Goal: Task Accomplishment & Management: Manage account settings

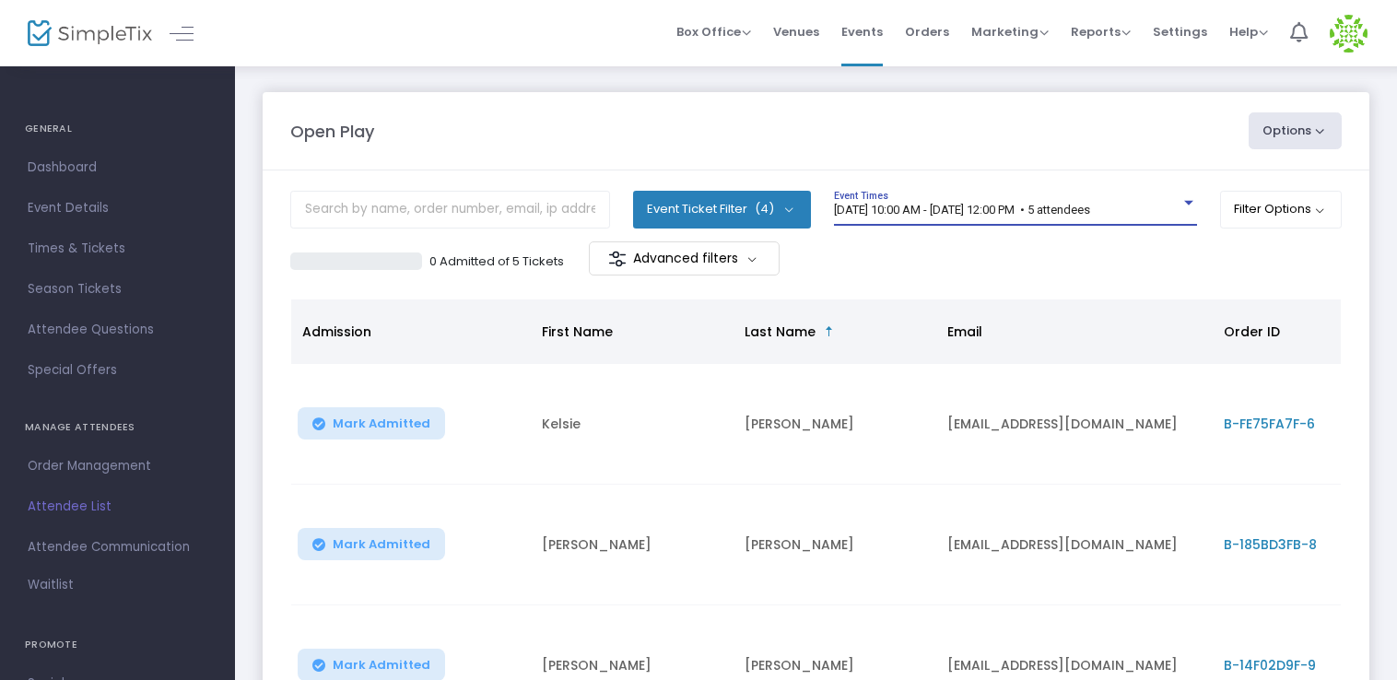
click at [941, 206] on span "[DATE] 10:00 AM - [DATE] 12:00 PM • 5 attendees" at bounding box center [962, 210] width 256 height 14
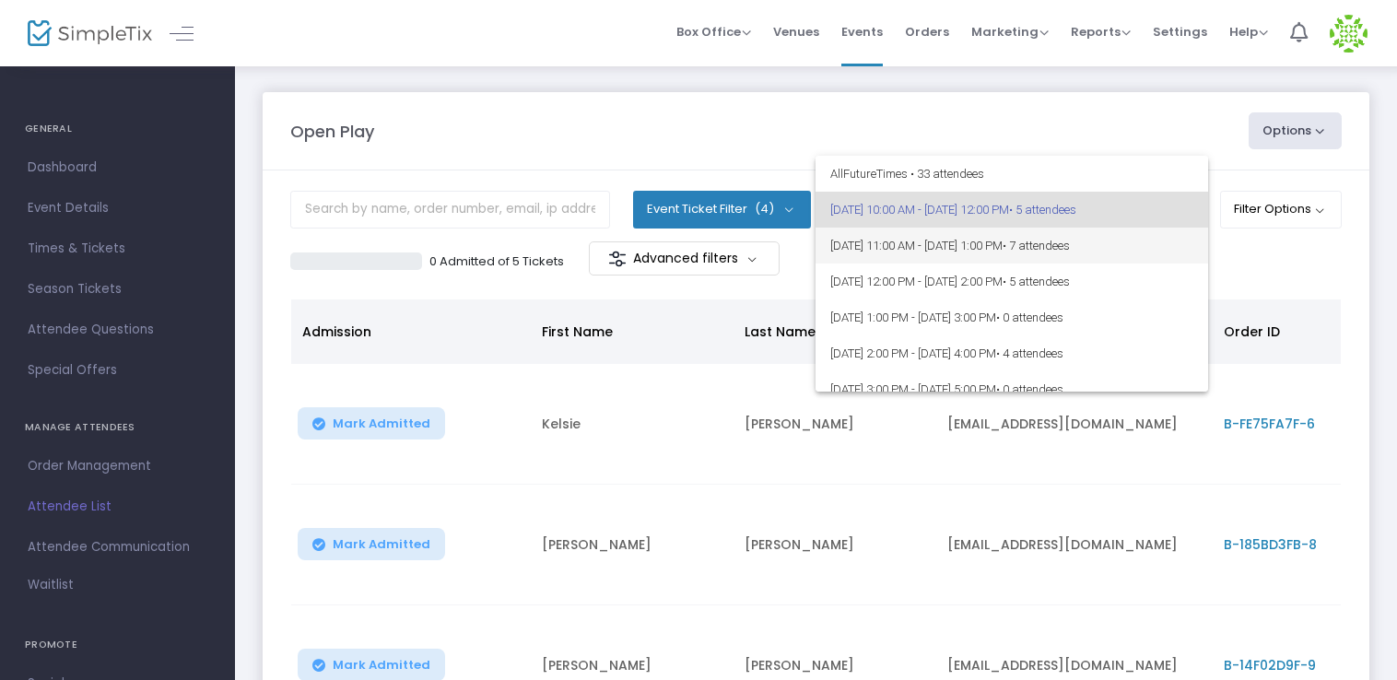
click at [1030, 238] on span "[DATE] 11:00 AM - [DATE] 1:00 PM • 7 attendees" at bounding box center [1012, 246] width 363 height 36
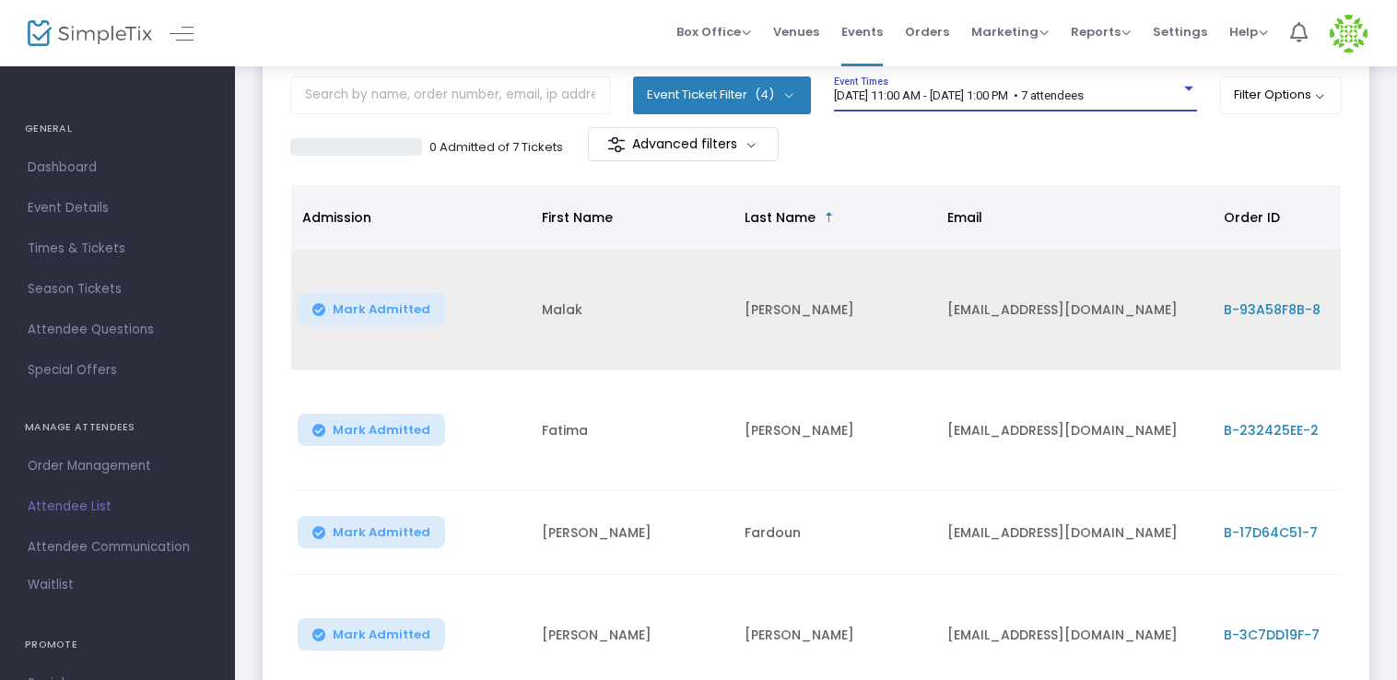
scroll to position [87, 0]
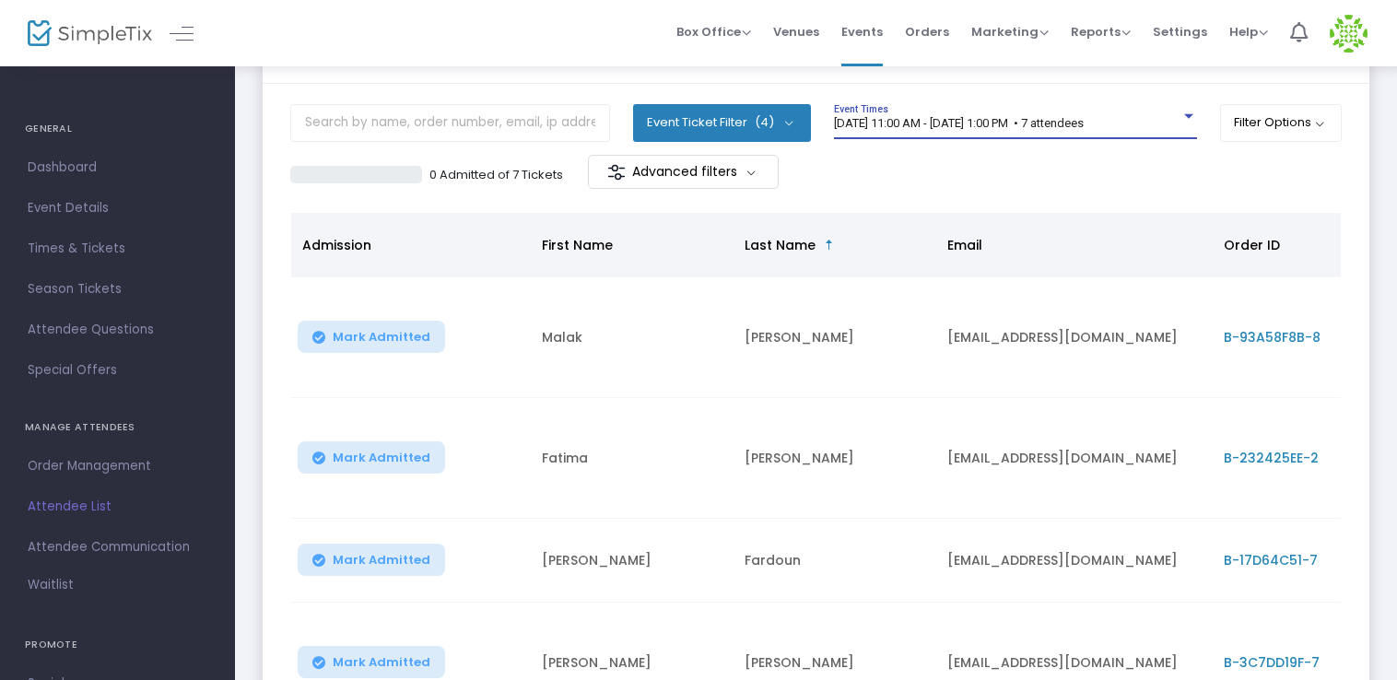
click at [1014, 122] on span "[DATE] 11:00 AM - [DATE] 1:00 PM • 7 attendees" at bounding box center [959, 123] width 250 height 14
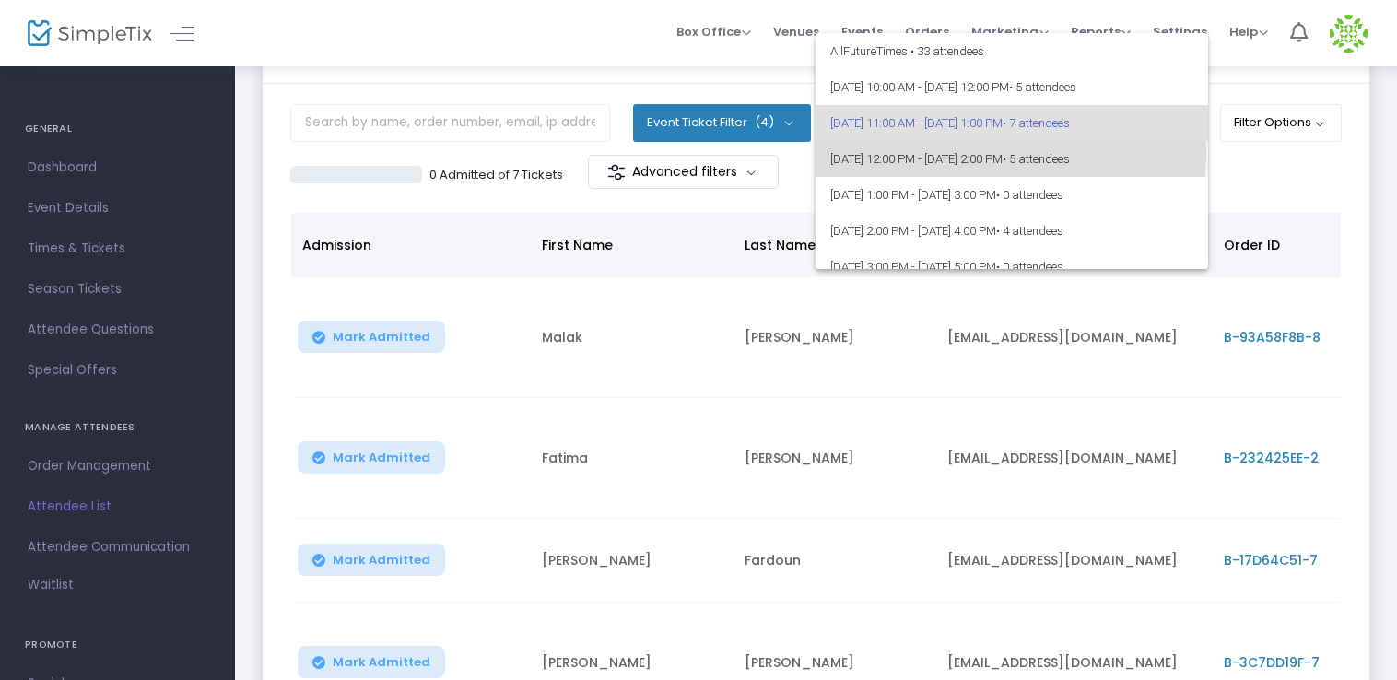
click at [1010, 153] on span "[DATE] 12:00 PM - [DATE] 2:00 PM • 5 attendees" at bounding box center [1012, 159] width 363 height 36
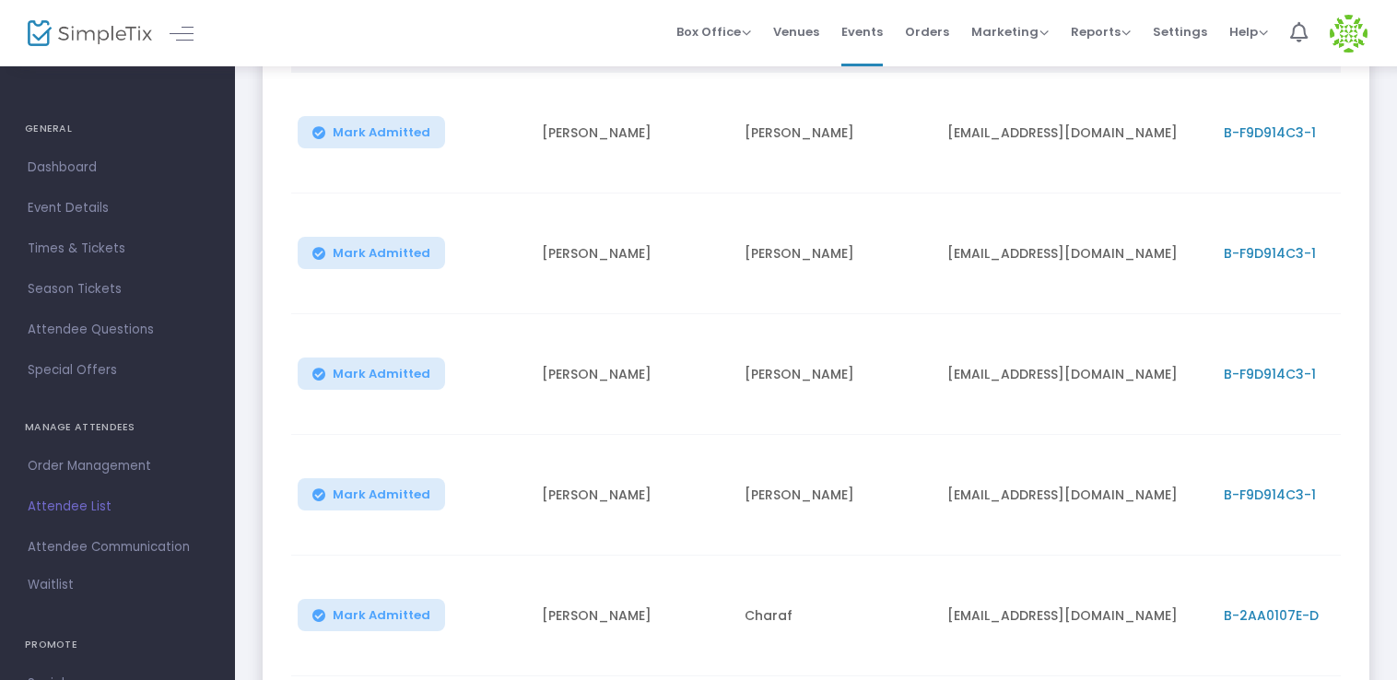
scroll to position [120, 0]
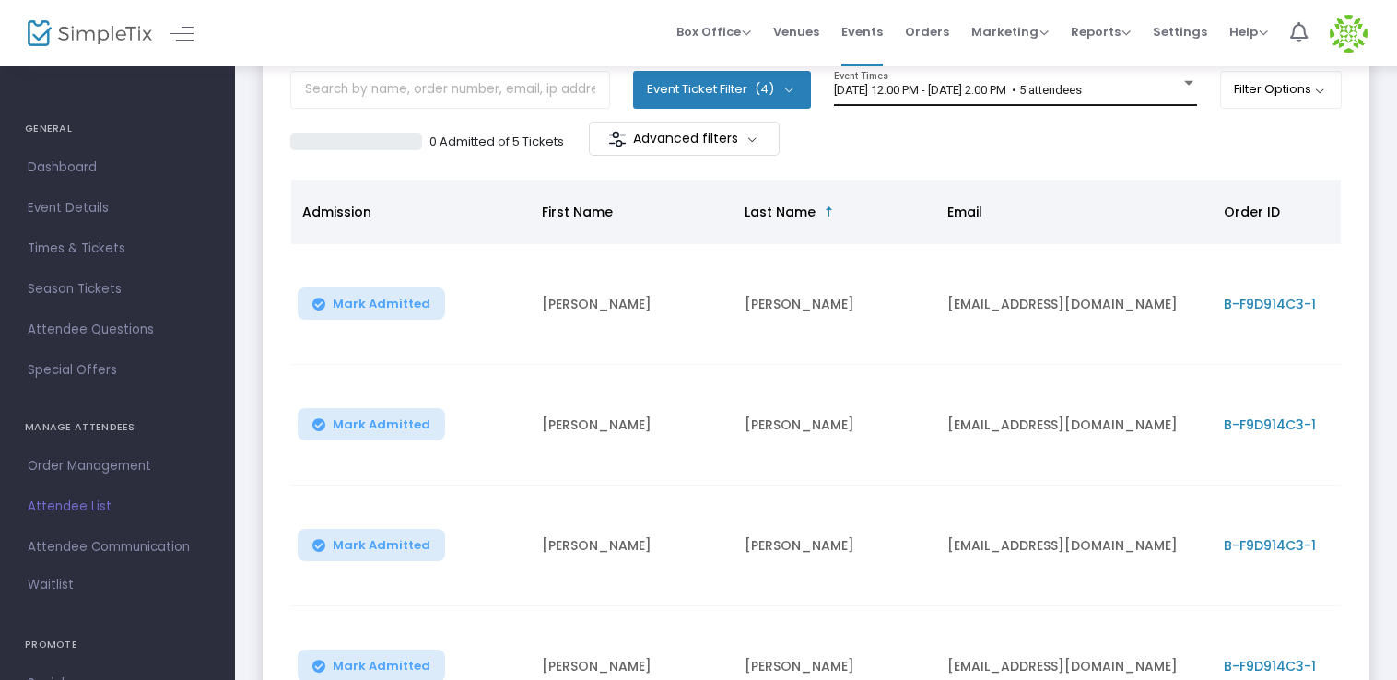
click at [973, 97] on div "[DATE] 12:00 PM - [DATE] 2:00 PM • 5 attendees Event Times" at bounding box center [1015, 88] width 363 height 35
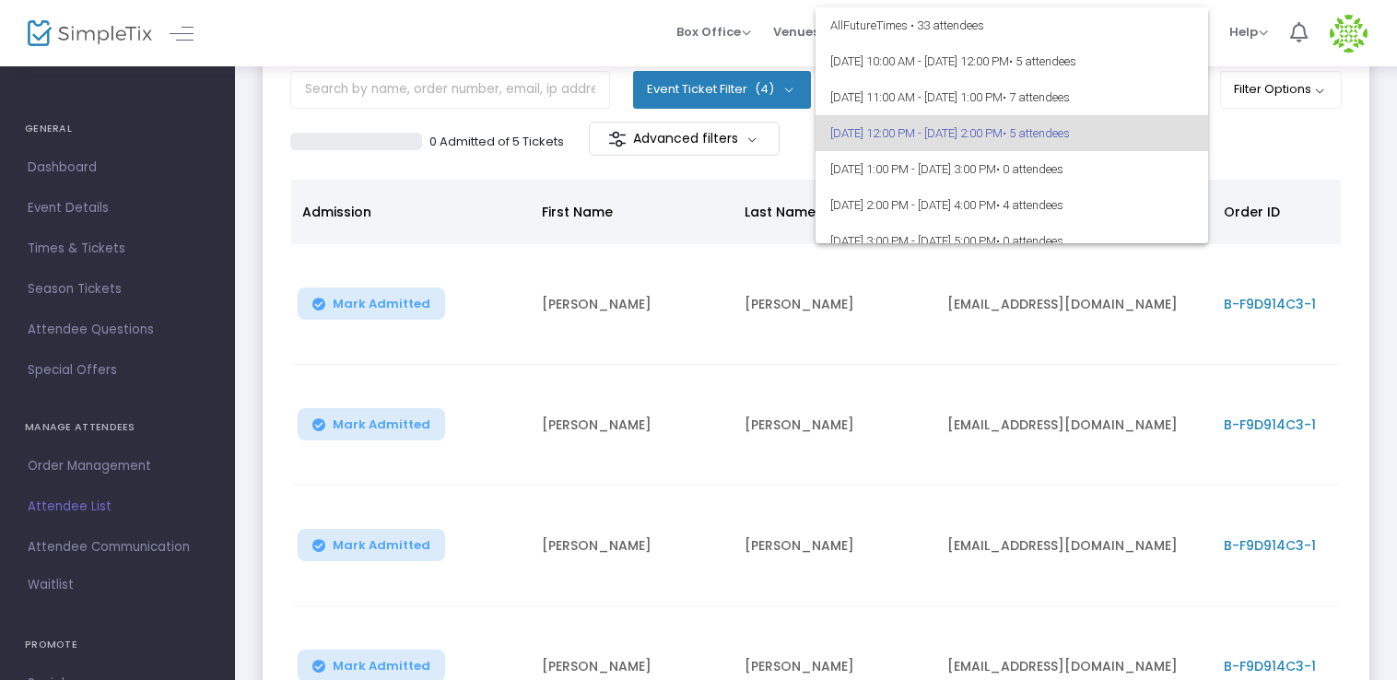
scroll to position [43, 0]
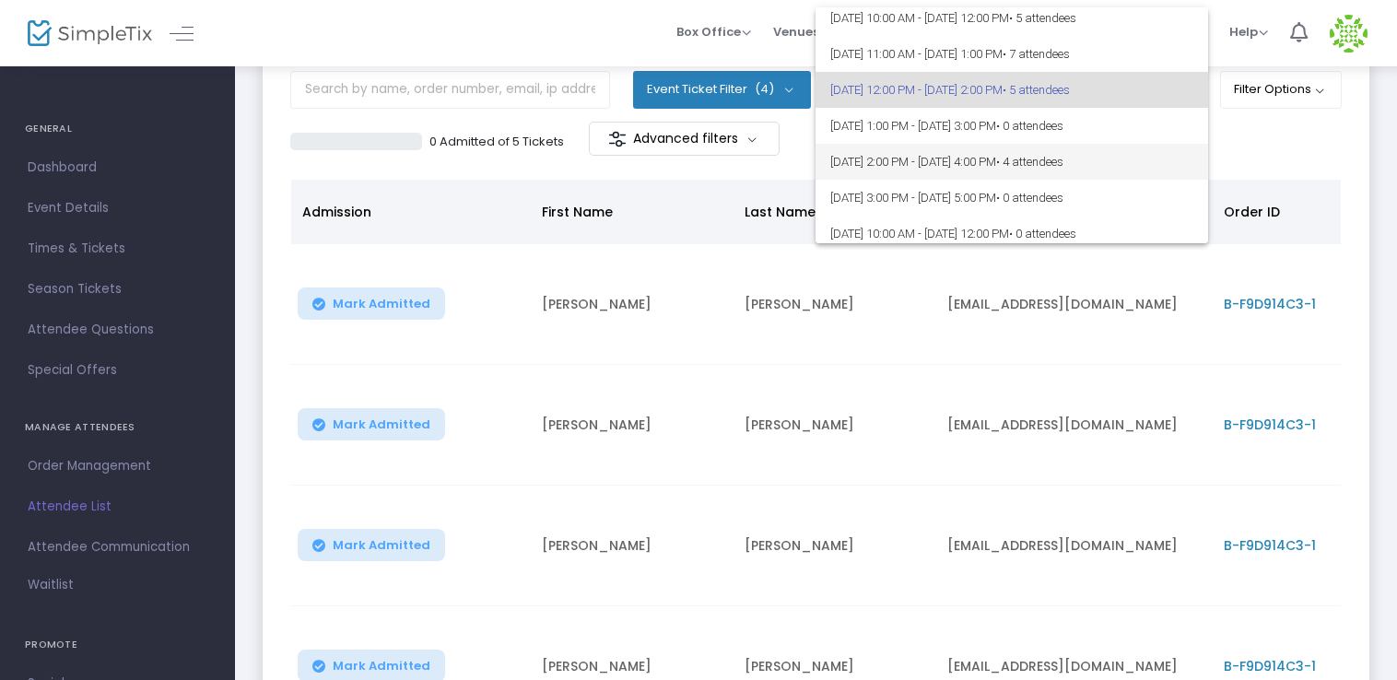
click at [1025, 160] on span "[DATE] 2:00 PM - [DATE] 4:00 PM • 4 attendees" at bounding box center [1012, 162] width 363 height 36
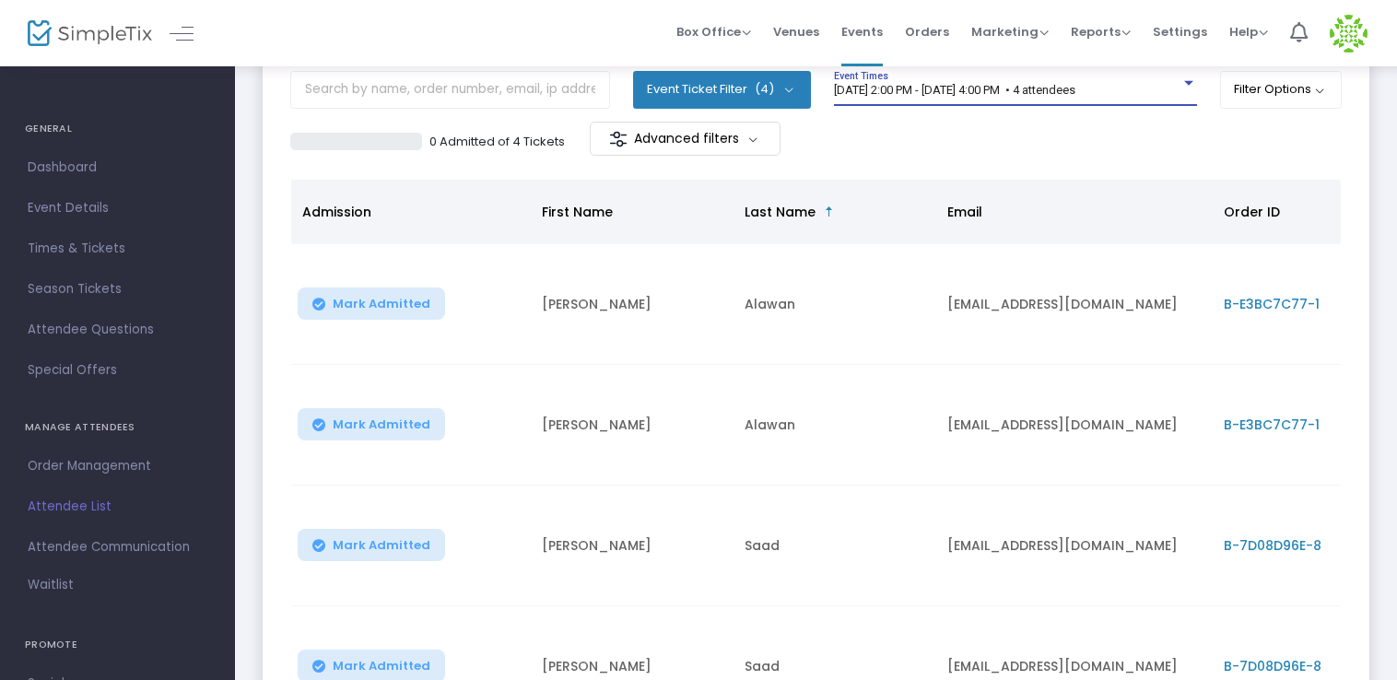
click at [1023, 86] on span "[DATE] 2:00 PM - [DATE] 4:00 PM • 4 attendees" at bounding box center [955, 90] width 242 height 14
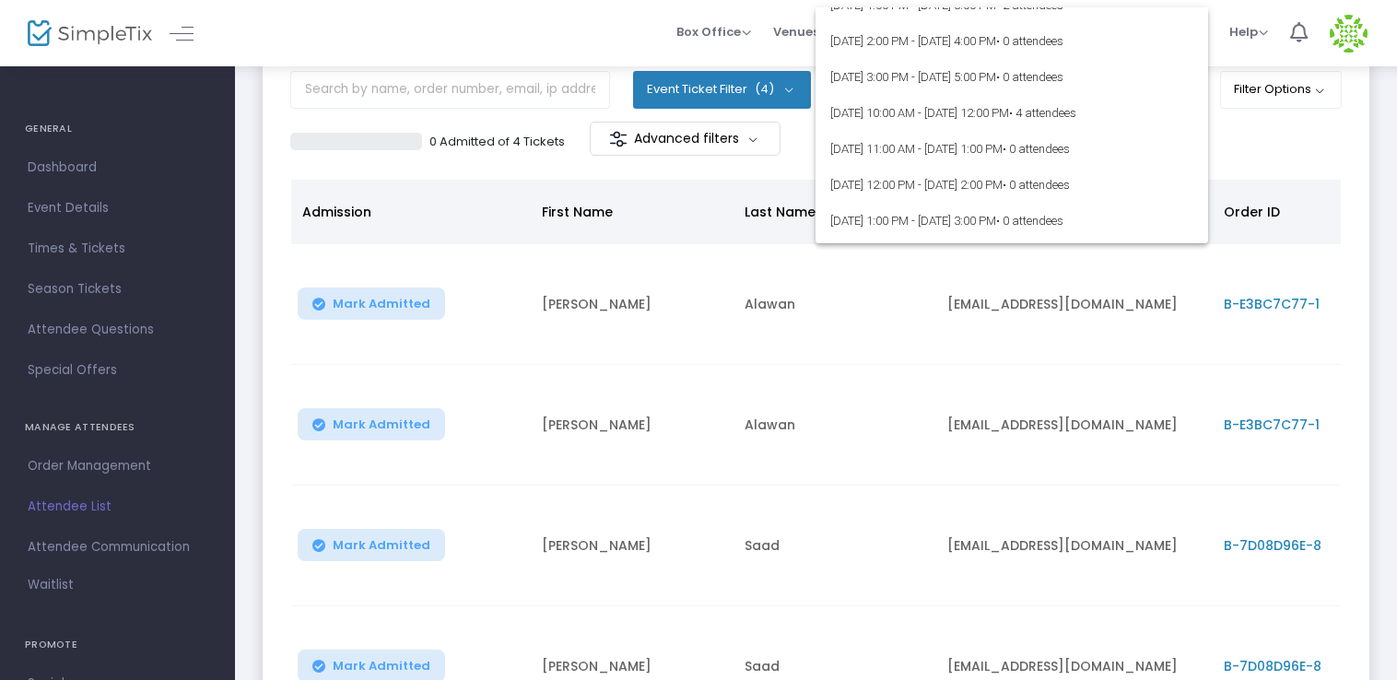
scroll to position [387, 0]
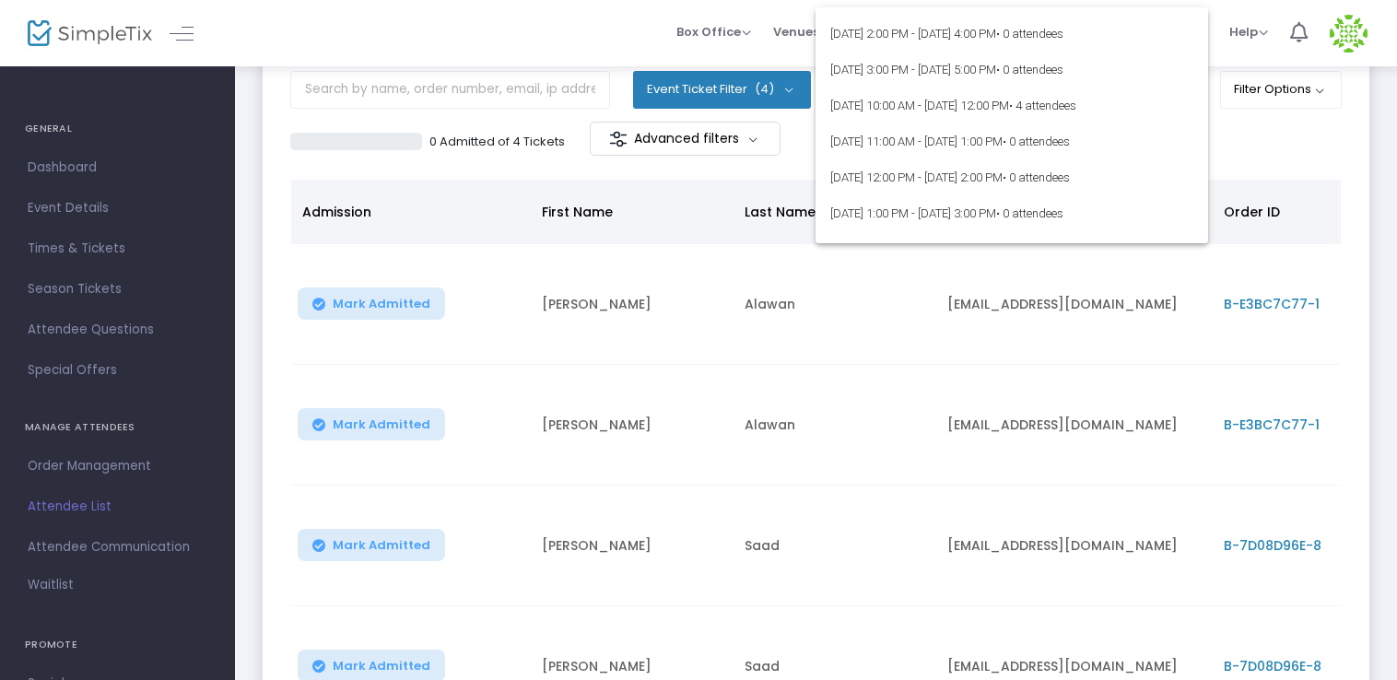
click at [687, 164] on div at bounding box center [698, 340] width 1397 height 680
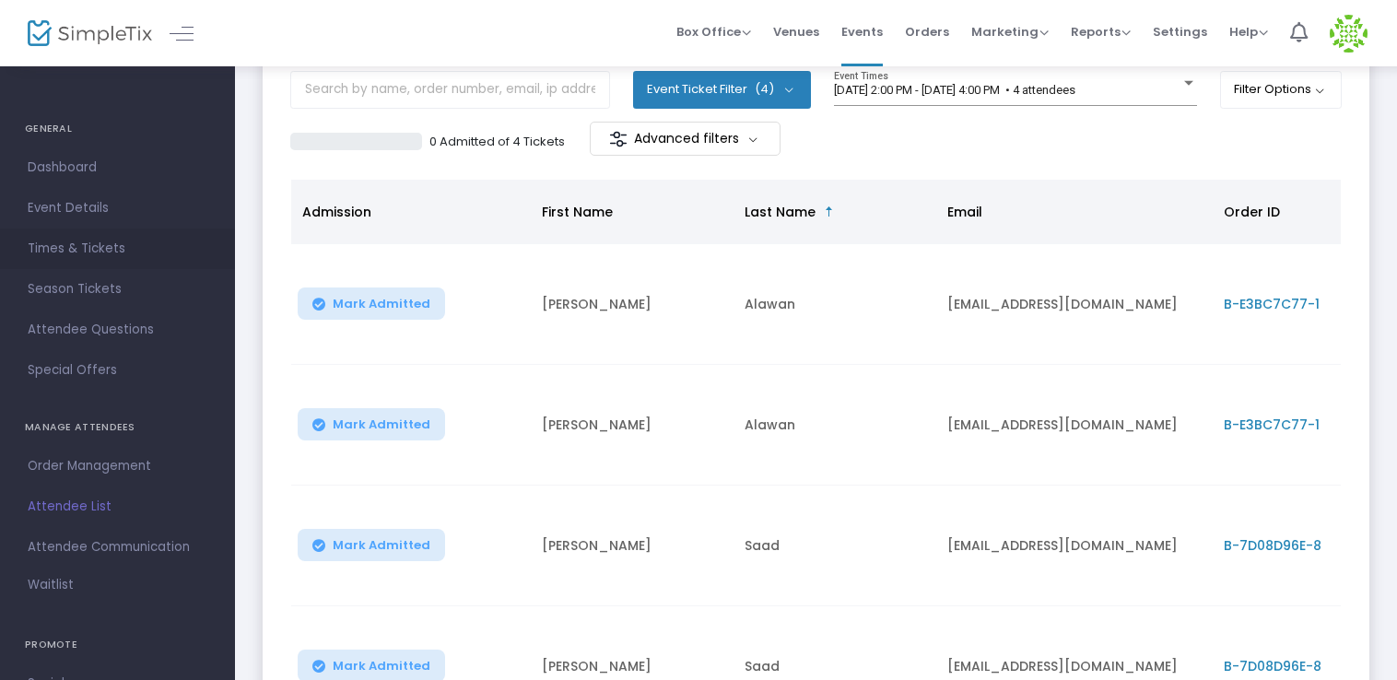
click at [88, 245] on span "Times & Tickets" at bounding box center [118, 249] width 180 height 24
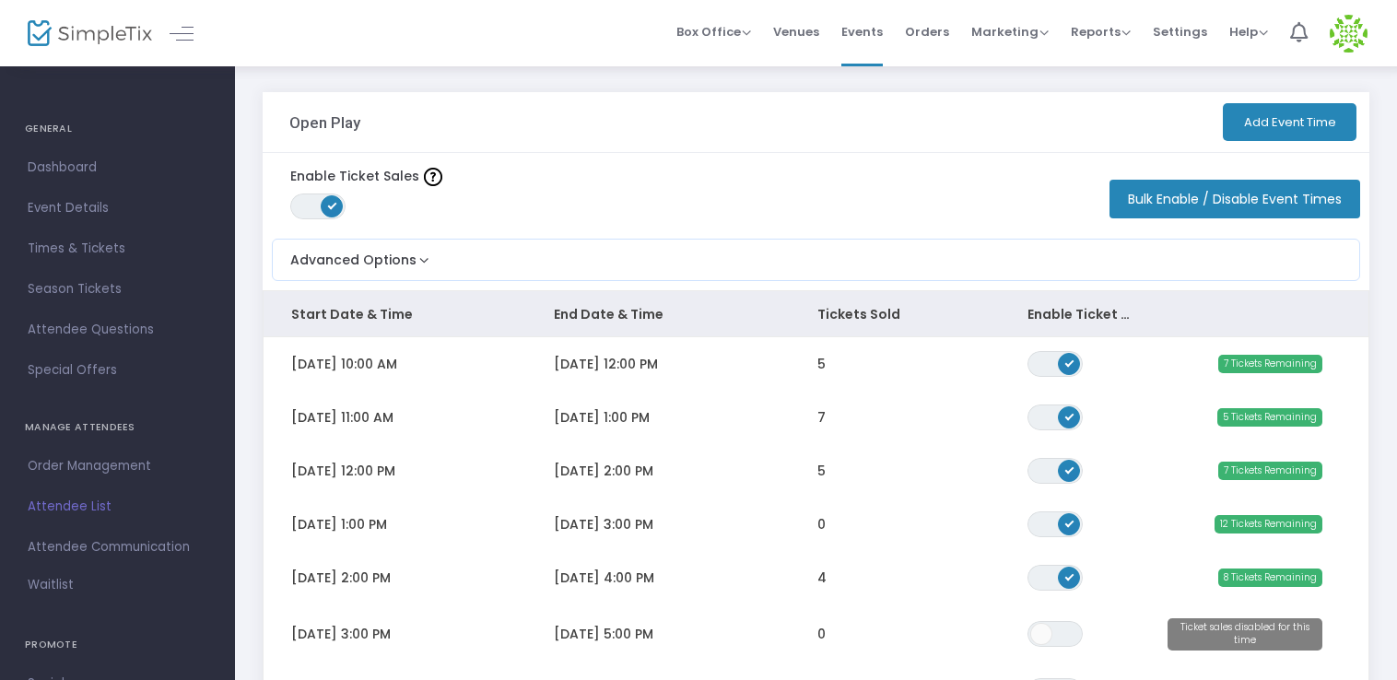
click at [1287, 135] on button "Add Event Time" at bounding box center [1290, 122] width 134 height 38
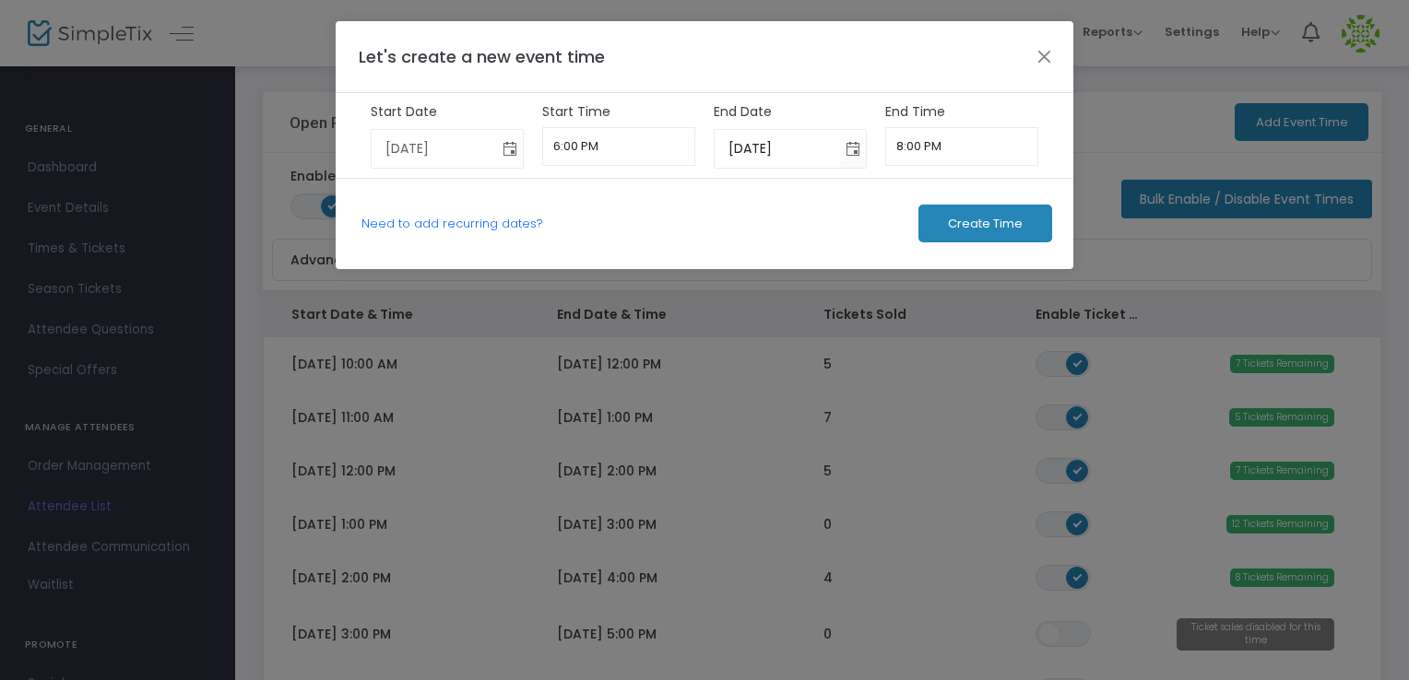
click at [509, 146] on span "Toggle calendar" at bounding box center [510, 149] width 30 height 30
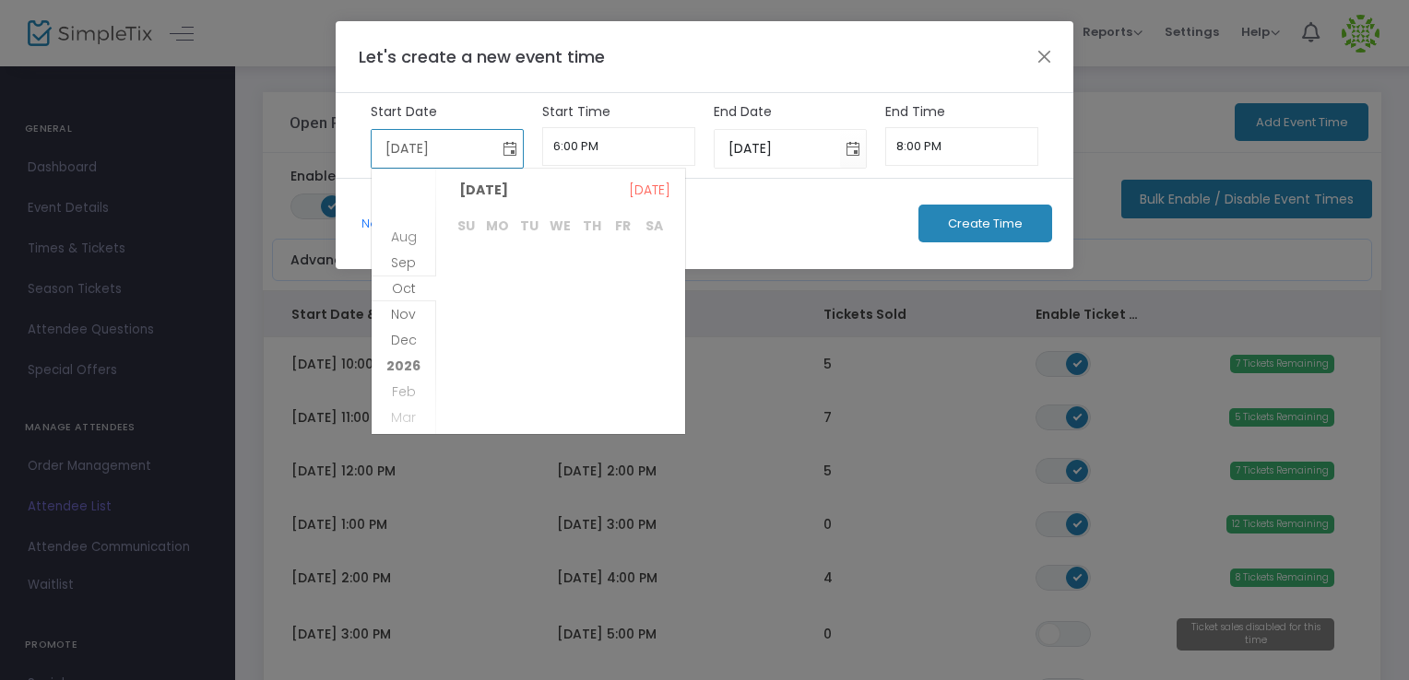
scroll to position [476, 0]
click at [406, 234] on span "Aug" at bounding box center [404, 237] width 26 height 18
click at [616, 365] on span "22" at bounding box center [622, 363] width 31 height 31
type input "[DATE]"
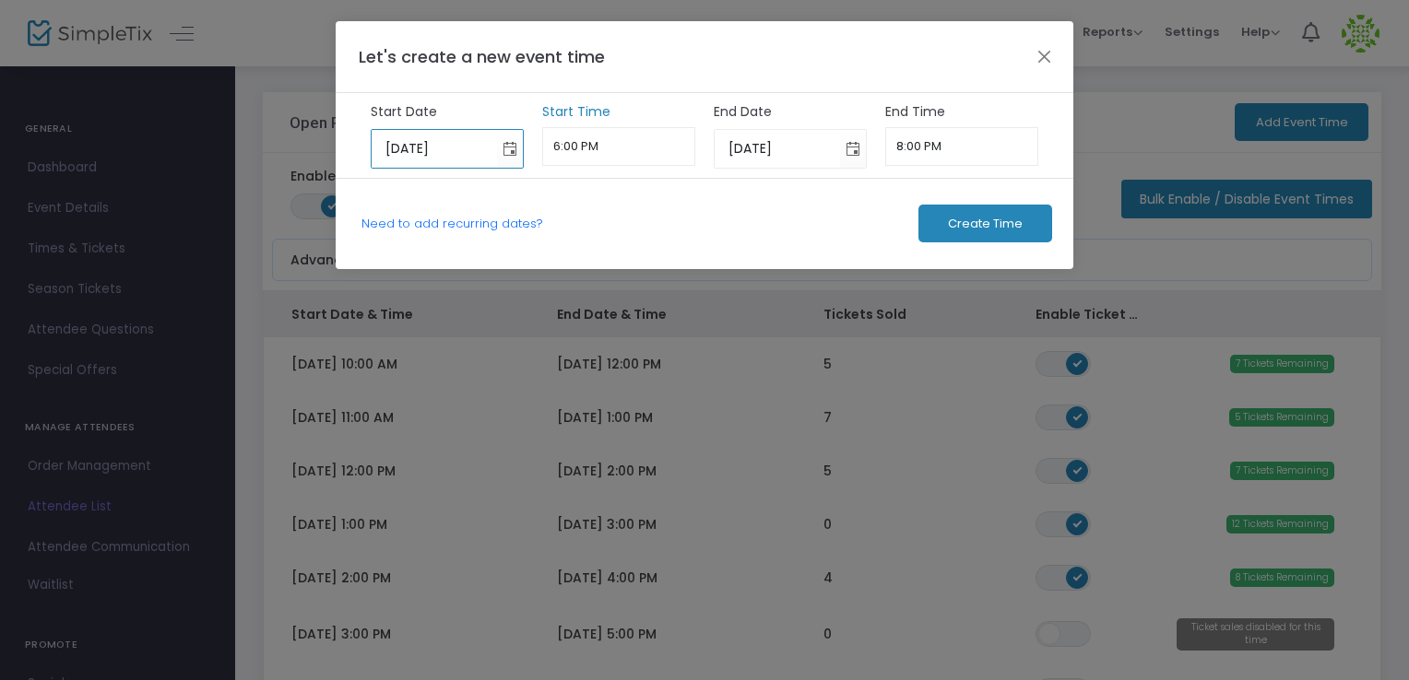
click at [624, 142] on input "6:00 PM" at bounding box center [619, 146] width 154 height 39
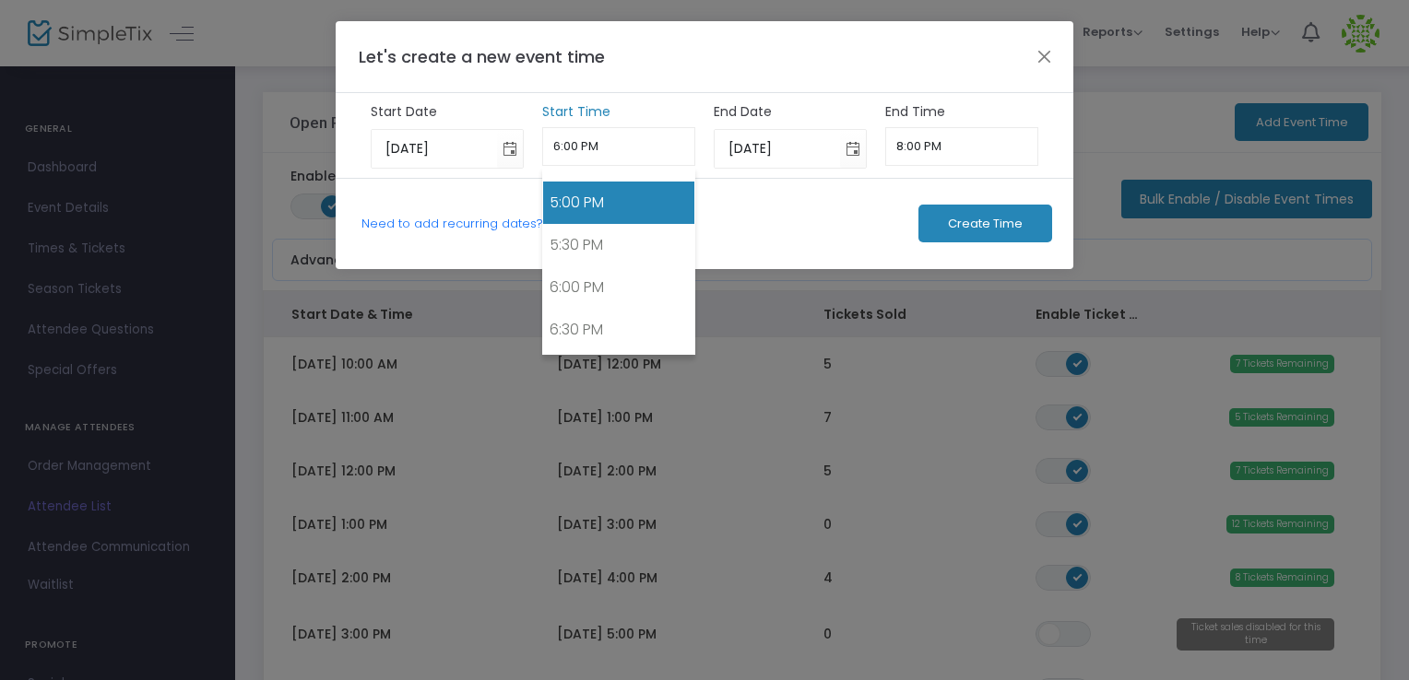
scroll to position [1346, 0]
click at [616, 190] on link "4:00 PM" at bounding box center [619, 198] width 152 height 42
type input "4:00 PM"
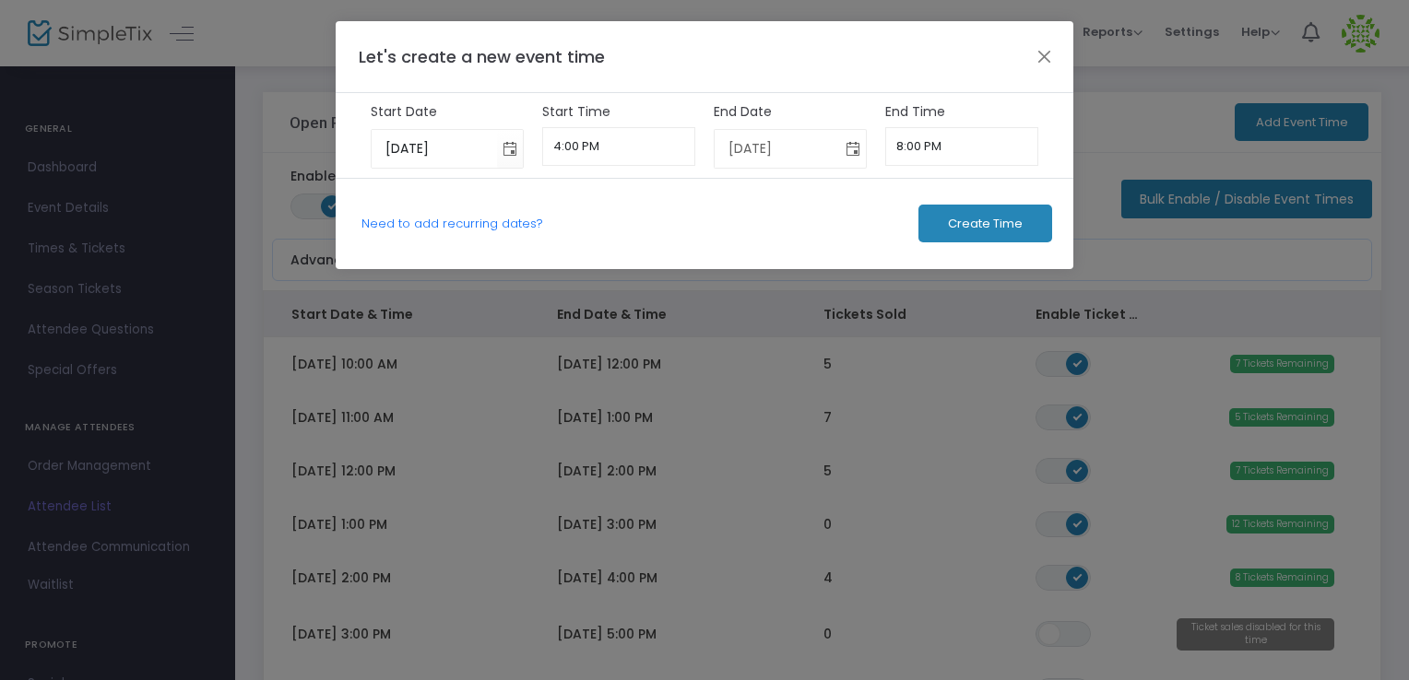
click at [852, 147] on span "Toggle calendar" at bounding box center [853, 149] width 30 height 30
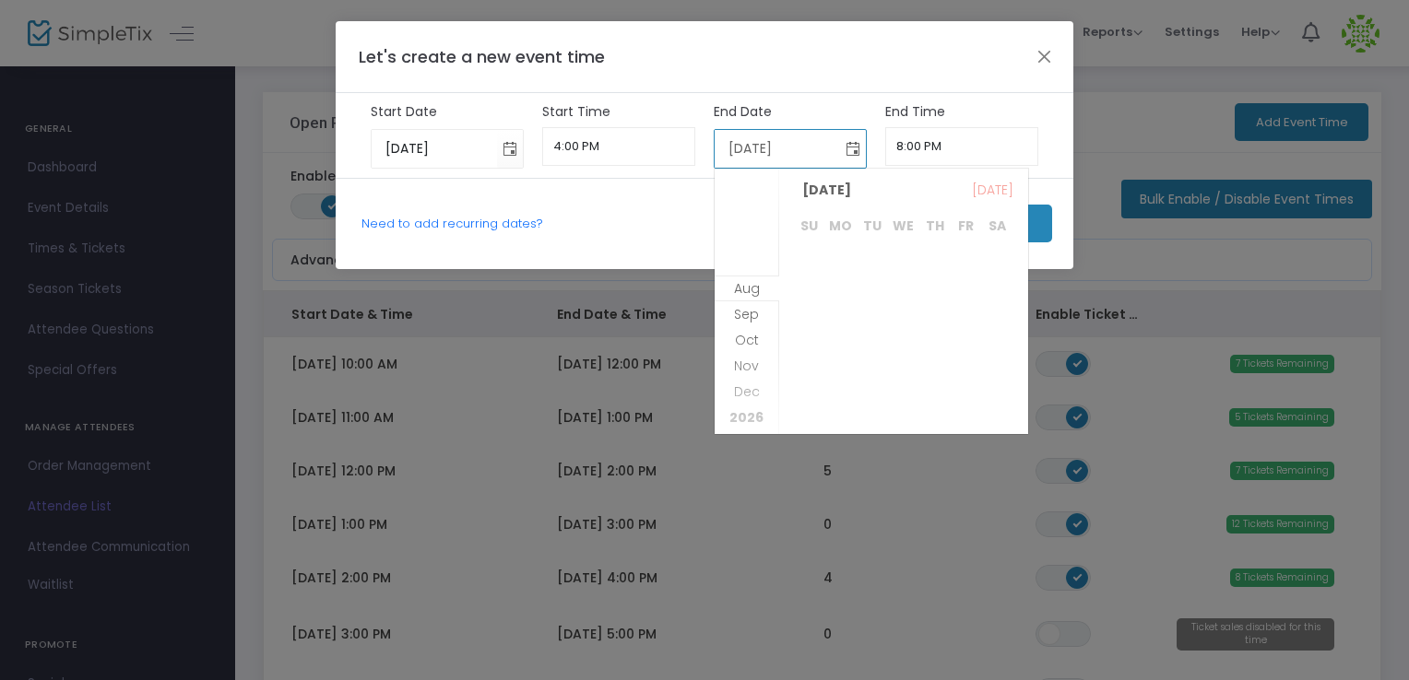
scroll to position [476, 0]
click at [742, 237] on span "Aug" at bounding box center [747, 237] width 26 height 18
click at [965, 371] on span "22" at bounding box center [965, 363] width 31 height 31
type input "[DATE]"
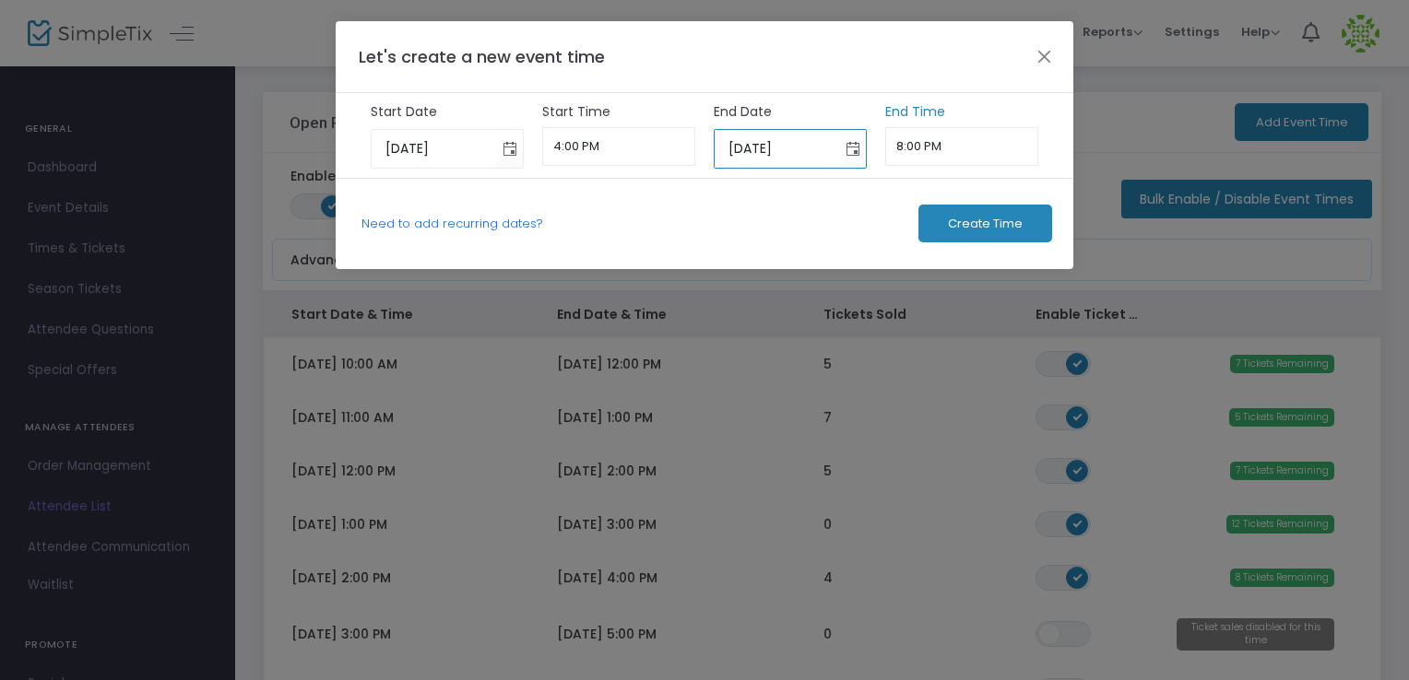
scroll to position [1608, 0]
click at [931, 151] on input "8:00 PM" at bounding box center [962, 146] width 154 height 39
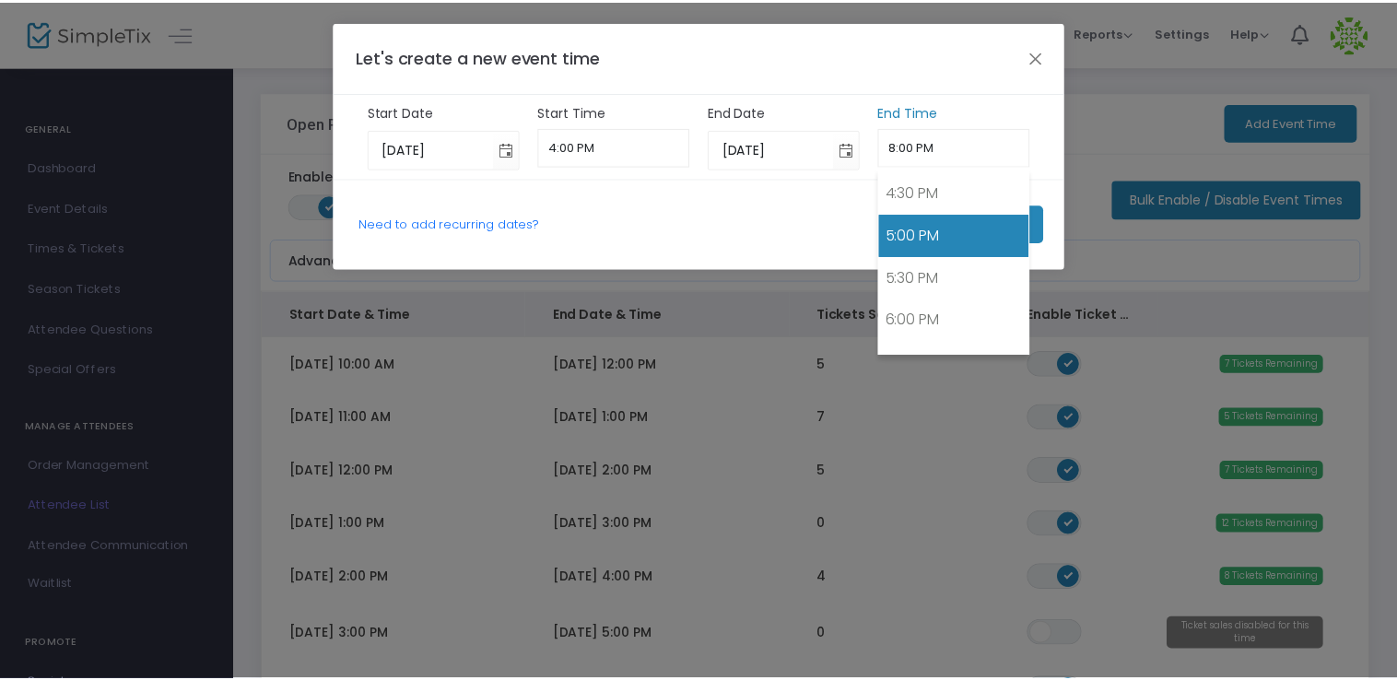
scroll to position [1404, 0]
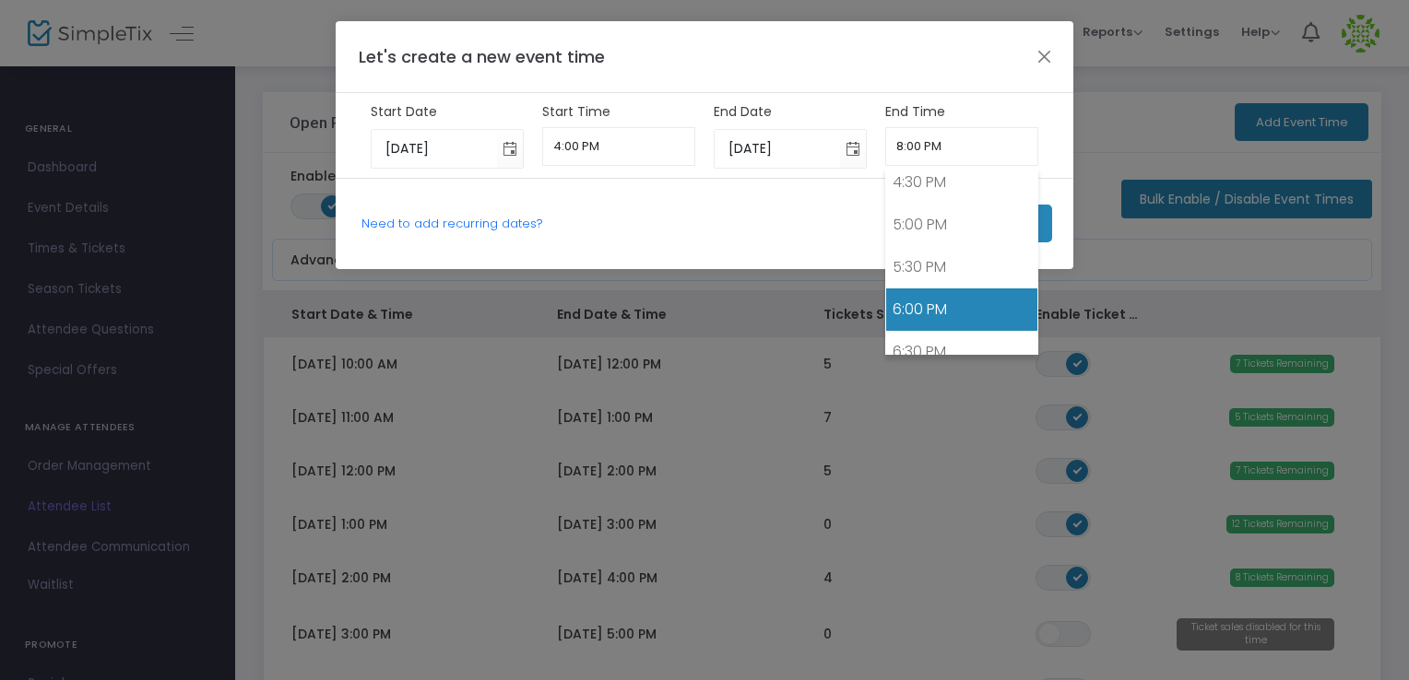
click at [907, 298] on link "6:00 PM" at bounding box center [962, 310] width 152 height 42
type input "6:00 PM"
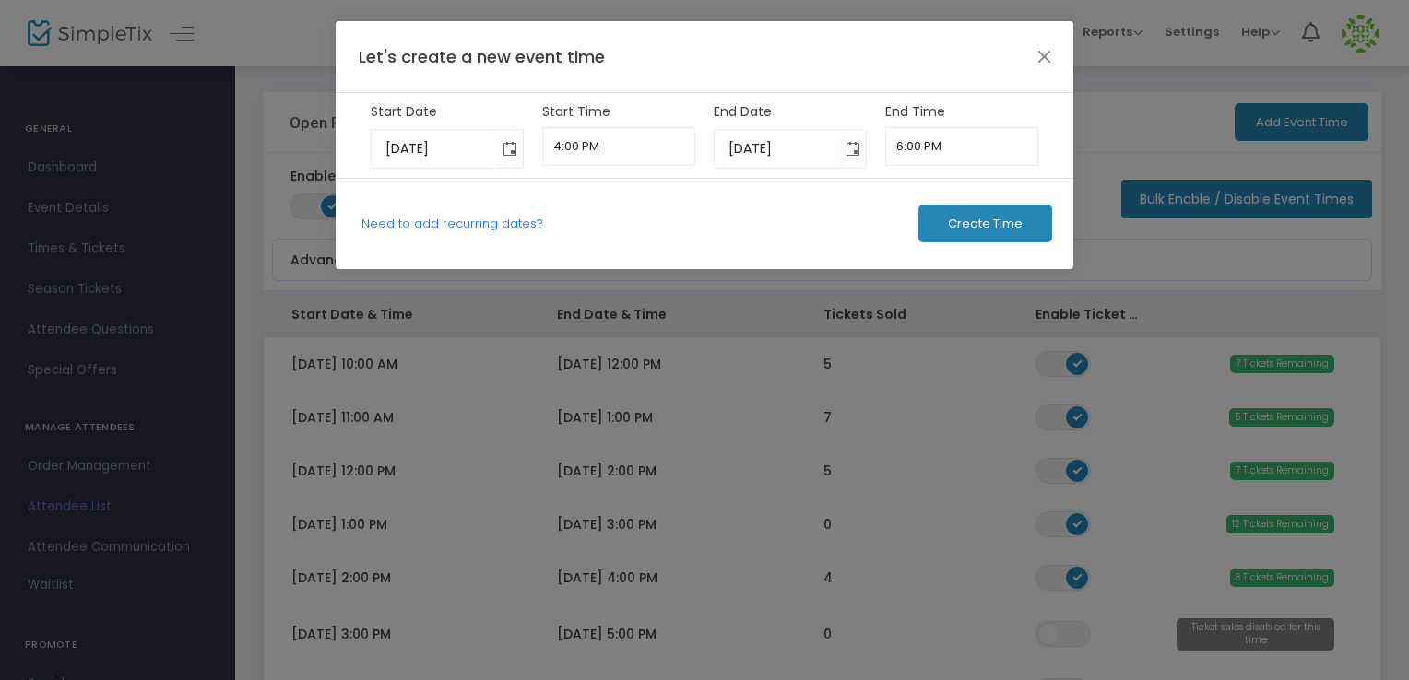
click at [981, 230] on span "Create Time" at bounding box center [985, 224] width 75 height 15
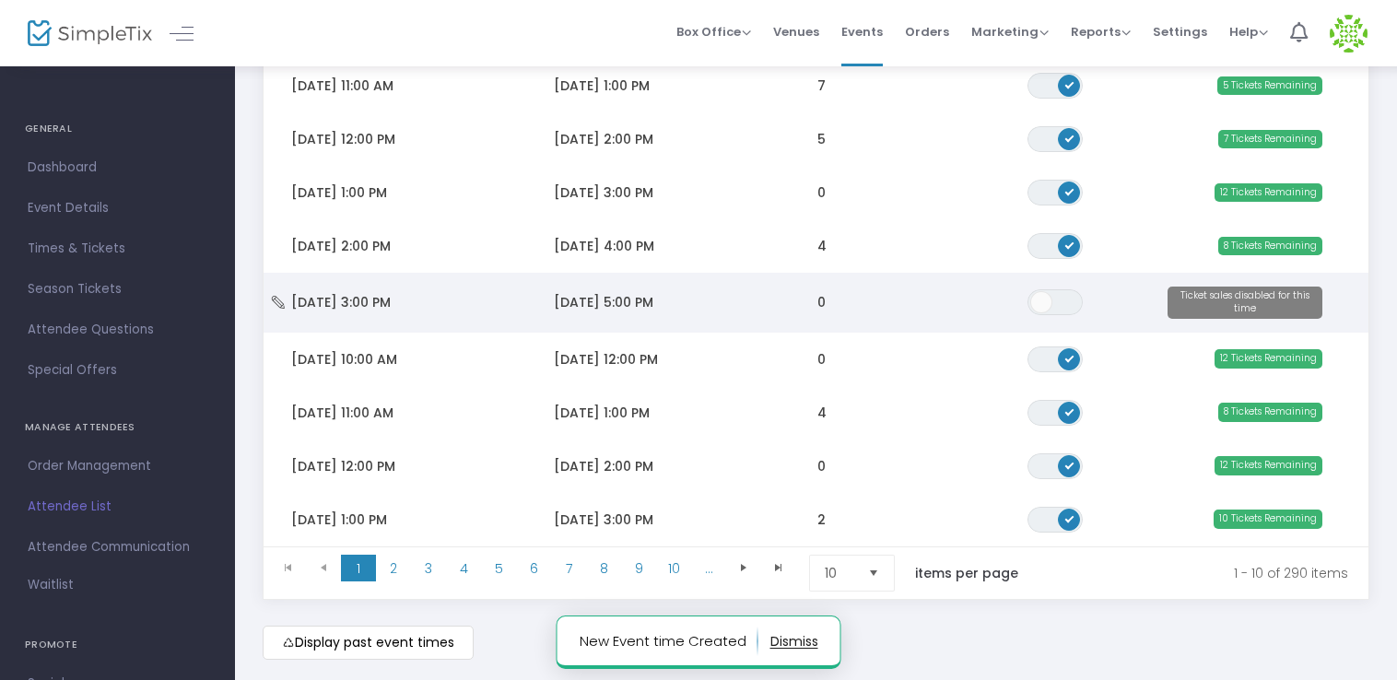
scroll to position [336, 0]
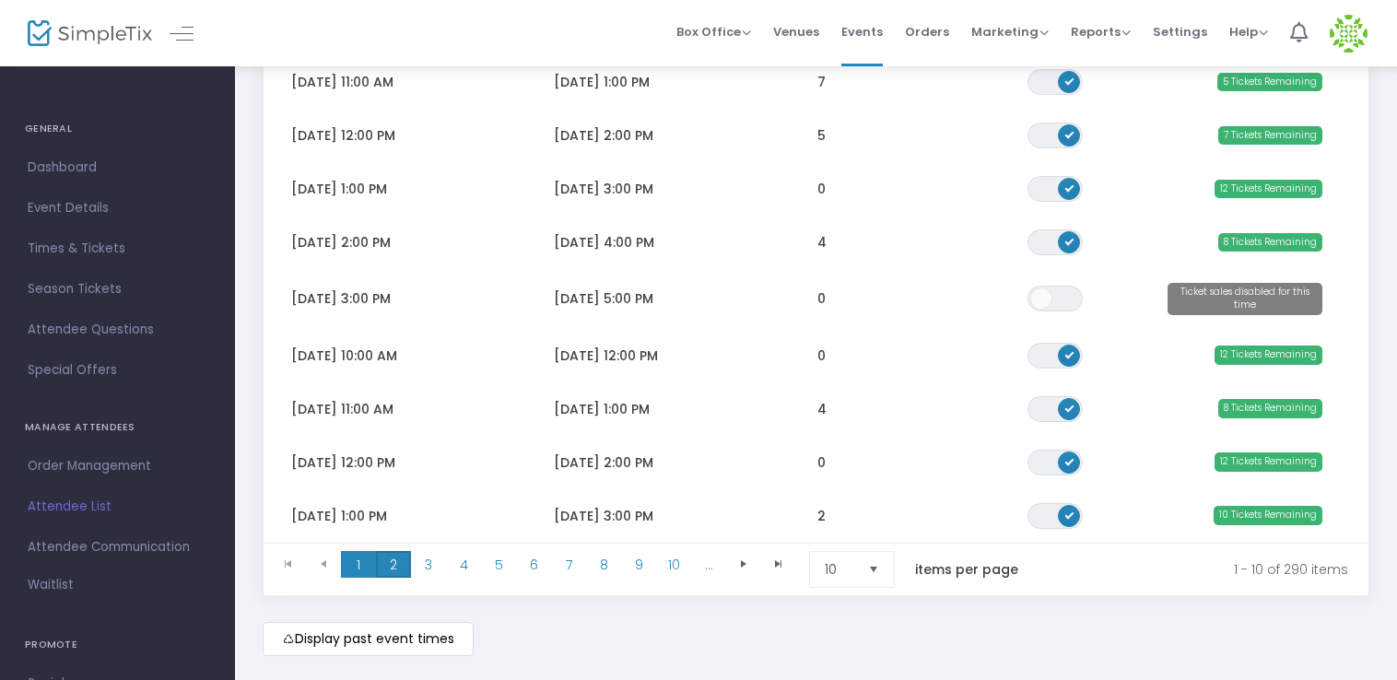
click at [398, 565] on span "2" at bounding box center [393, 565] width 35 height 28
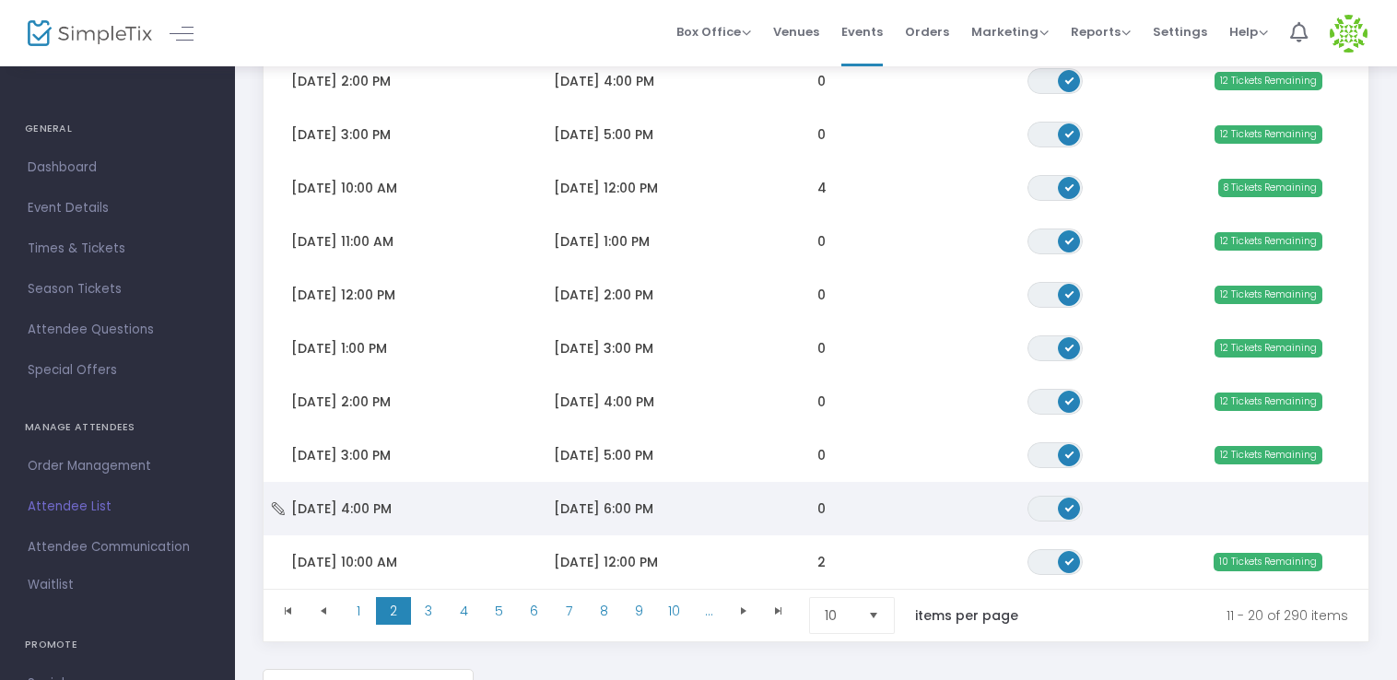
scroll to position [286, 0]
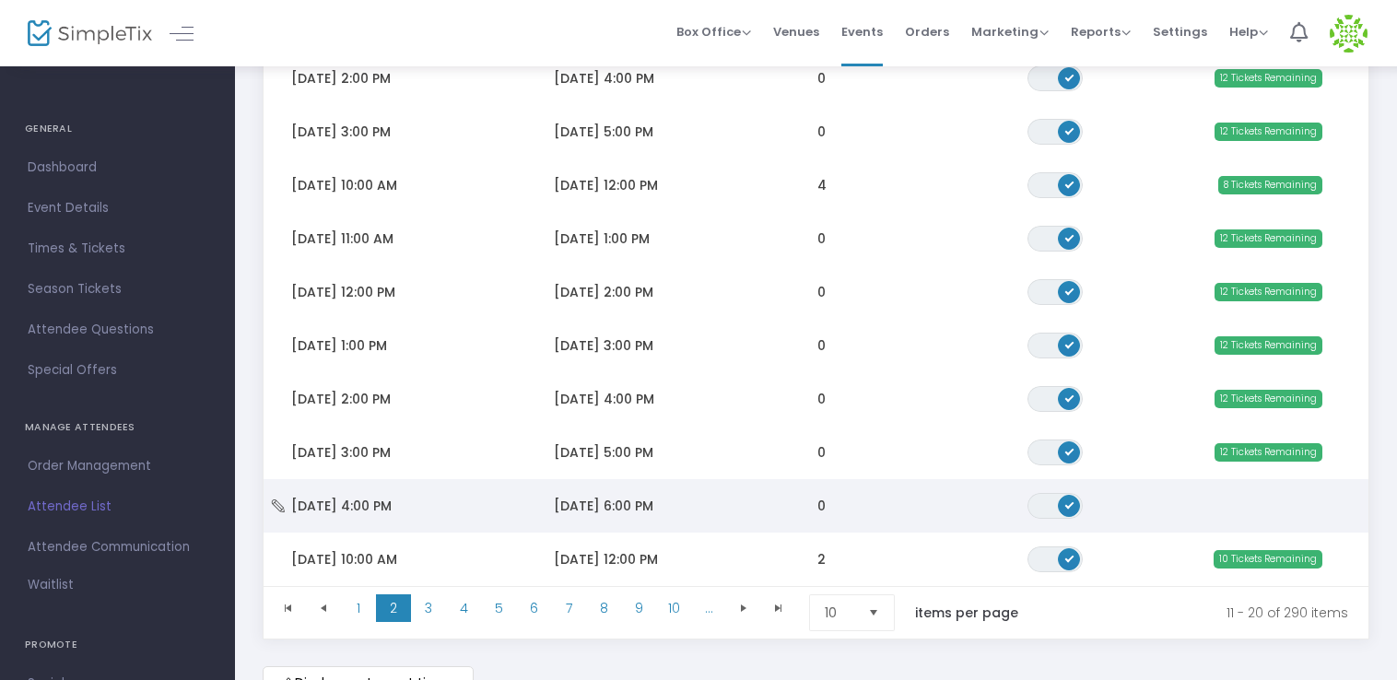
click at [273, 503] on icon "Data table" at bounding box center [278, 506] width 18 height 13
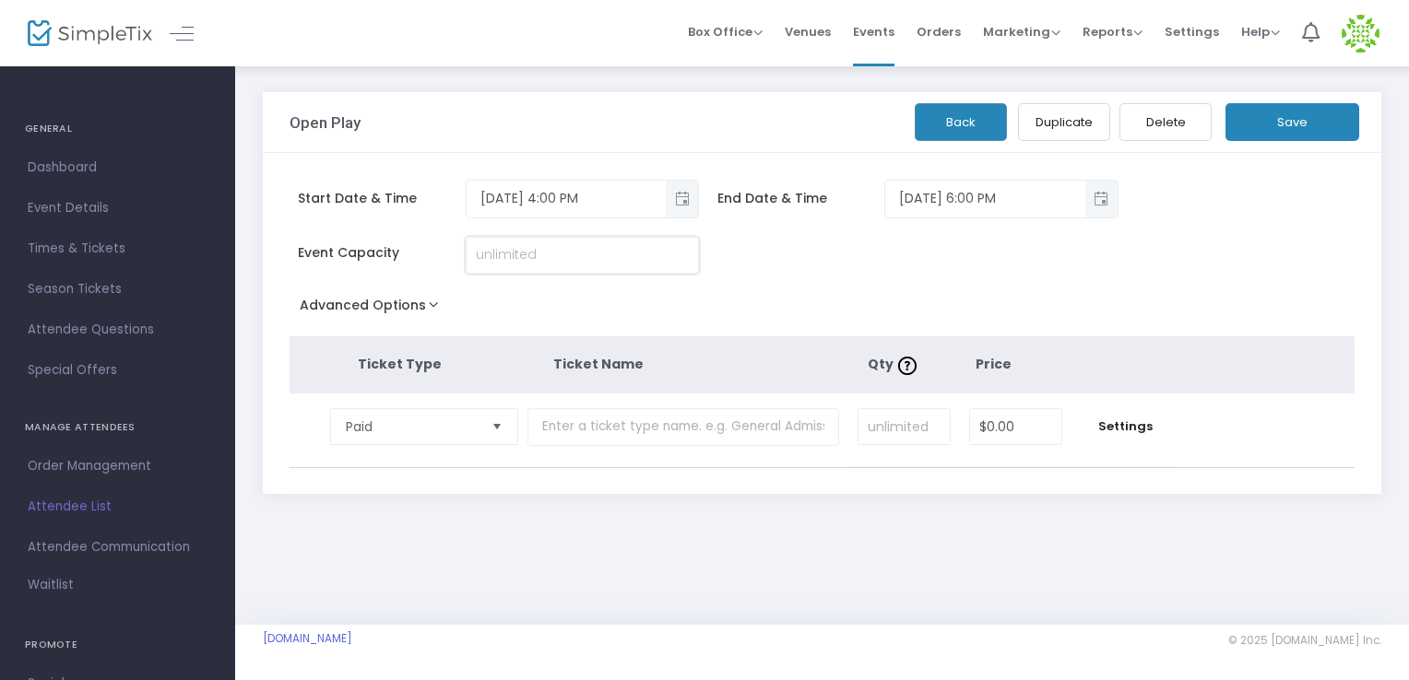
click at [588, 260] on input at bounding box center [582, 255] width 232 height 35
click at [504, 429] on span "Select" at bounding box center [496, 427] width 30 height 30
type input "12"
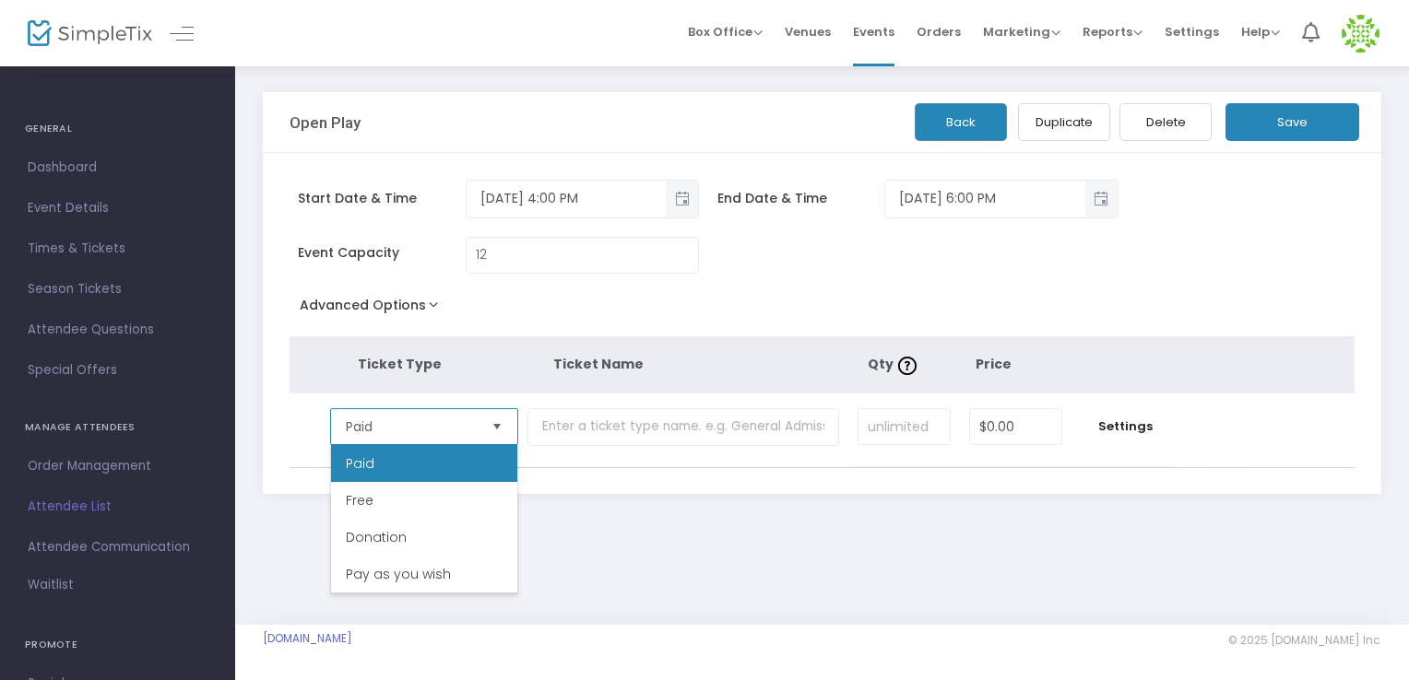
click at [504, 429] on span "Select" at bounding box center [496, 427] width 30 height 30
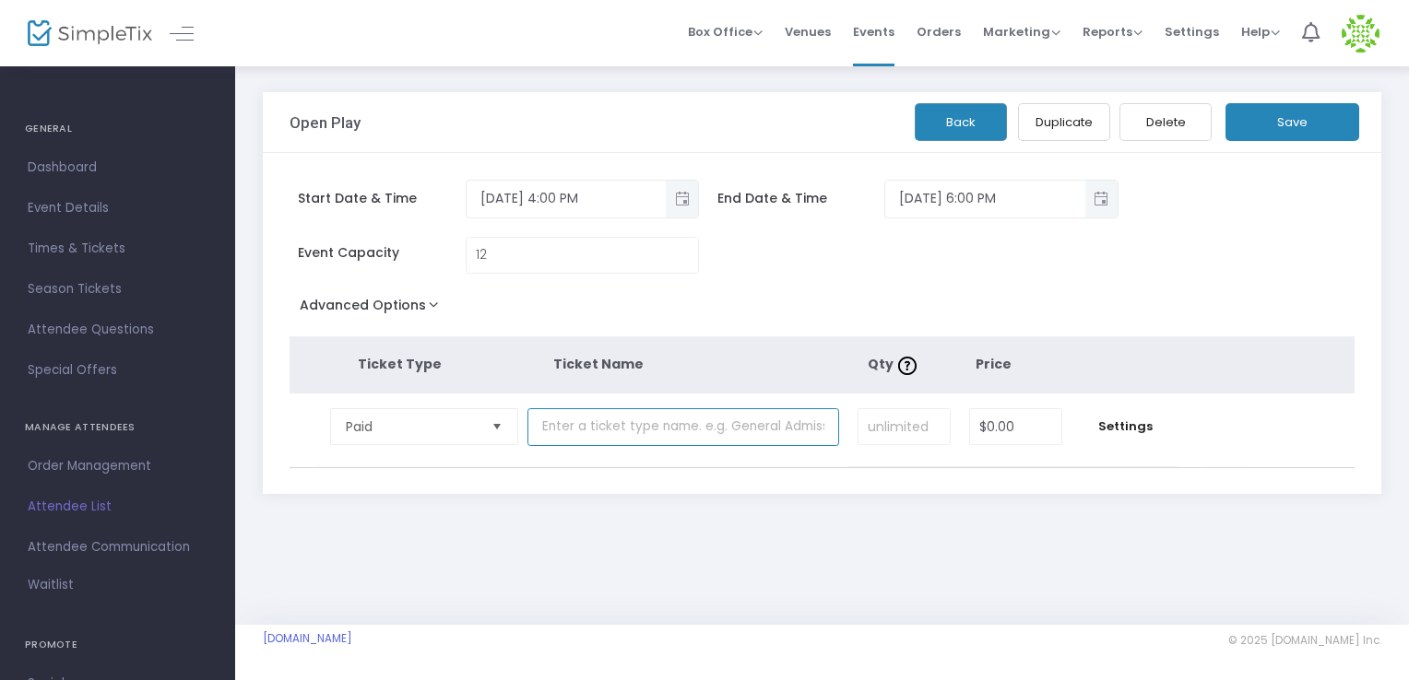
click at [597, 427] on input "text" at bounding box center [683, 427] width 312 height 38
type input "Child [DEMOGRAPHIC_DATA] year and older (parent(s) admission included)"
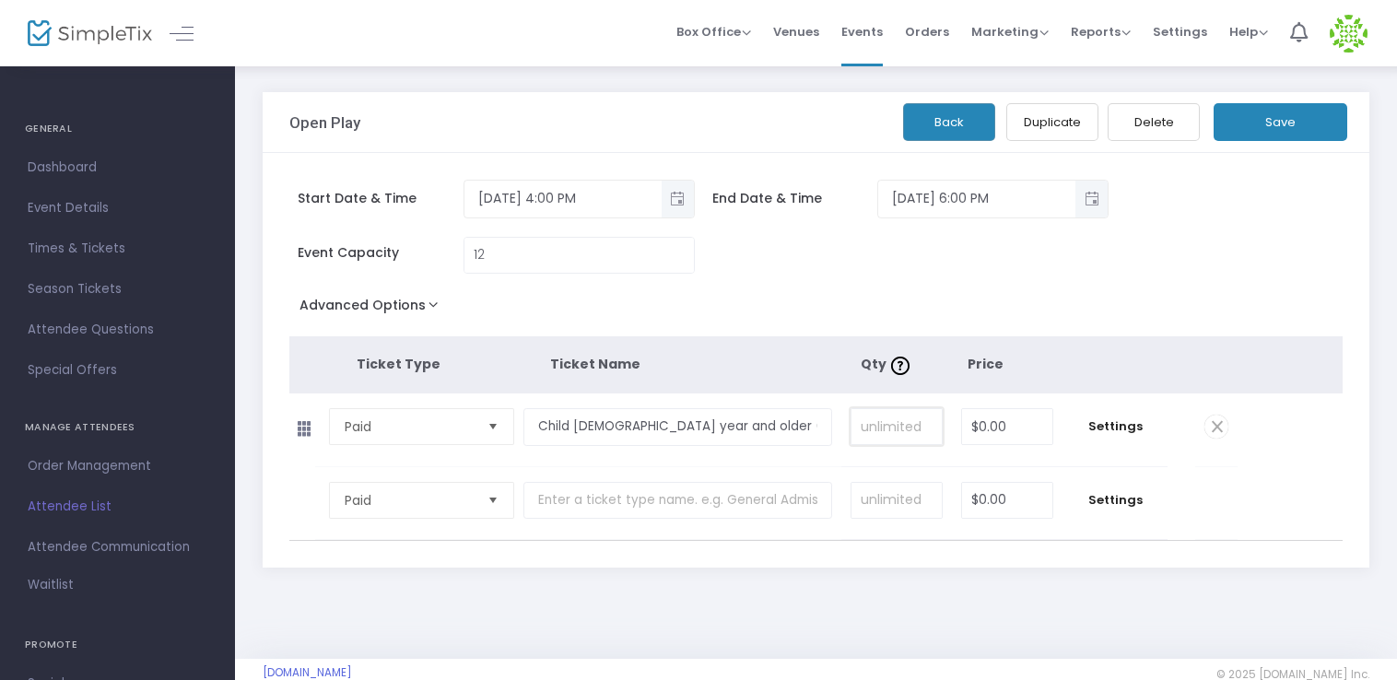
click at [870, 437] on input at bounding box center [897, 426] width 90 height 35
type input "12"
click at [1016, 436] on input "$0.00" at bounding box center [1007, 426] width 91 height 35
type input "$20.00"
click at [1061, 418] on td "$20.00 Required." at bounding box center [1008, 430] width 112 height 73
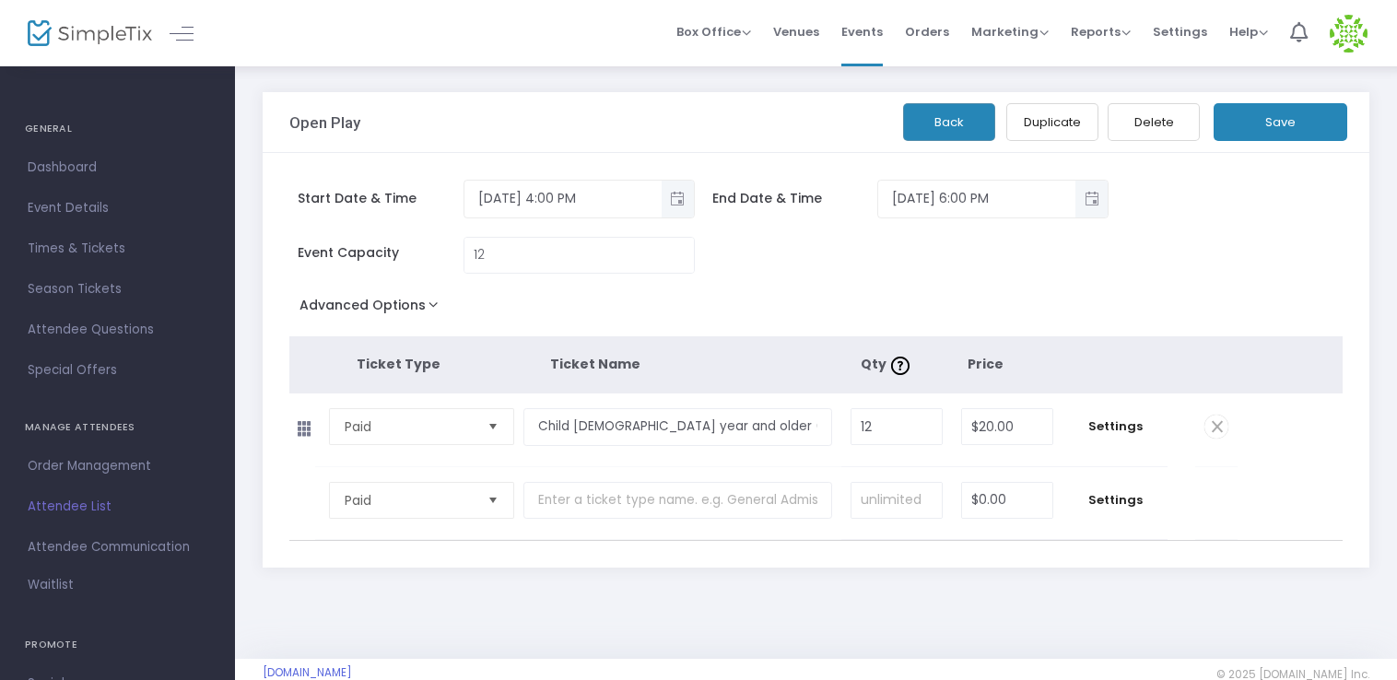
click at [1255, 121] on button "Save" at bounding box center [1281, 122] width 134 height 38
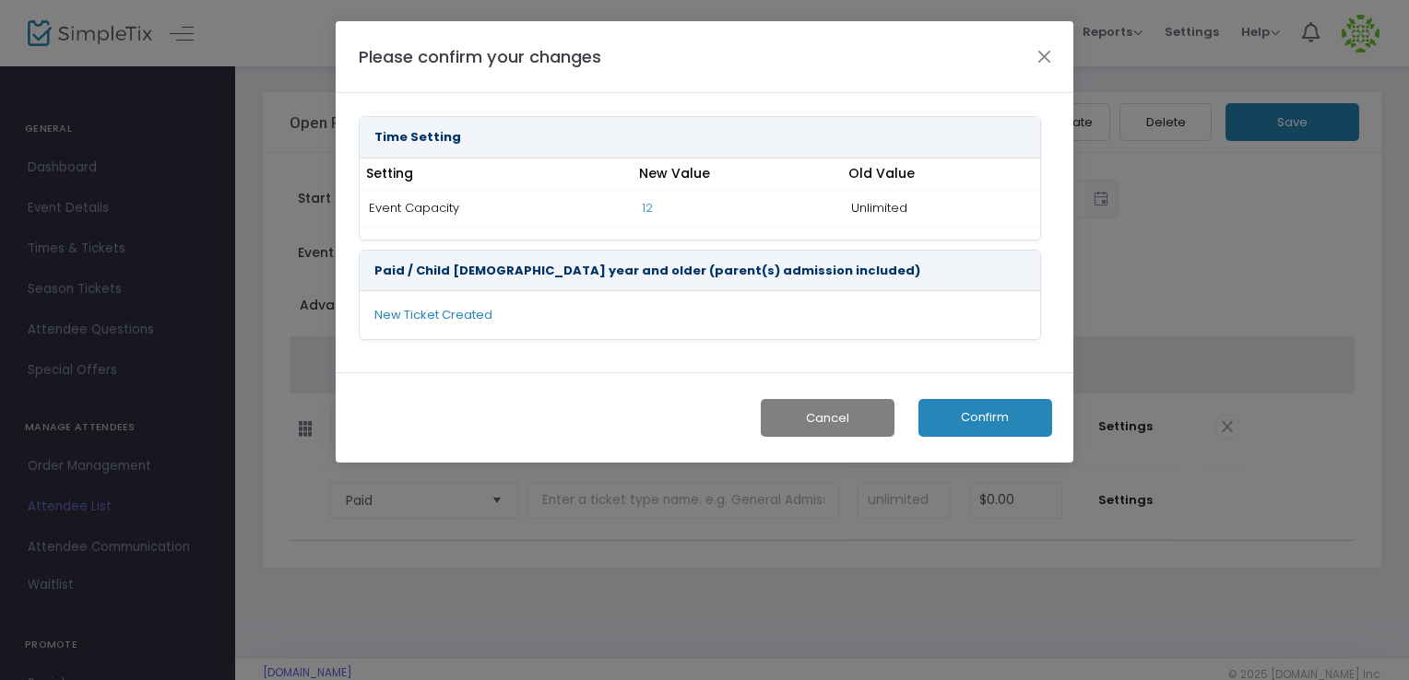
click at [968, 409] on button "Confirm" at bounding box center [985, 418] width 134 height 38
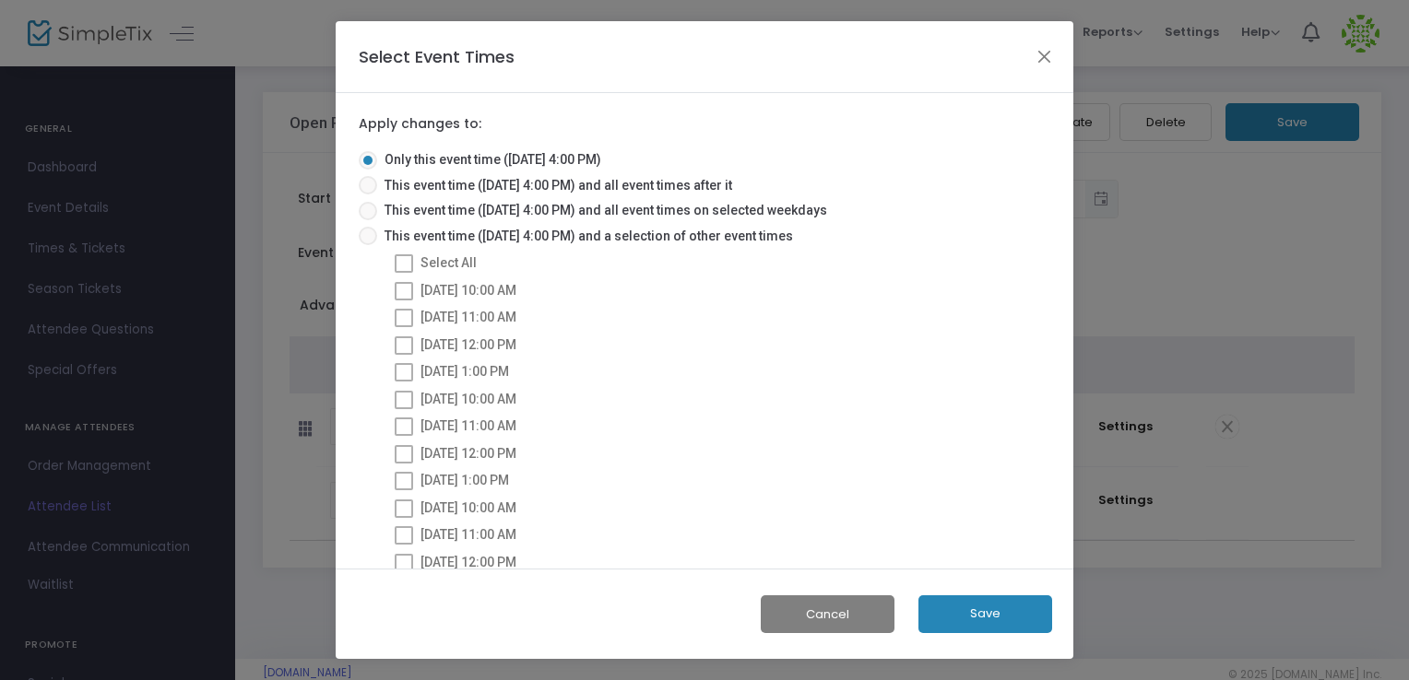
click at [949, 620] on button "Save" at bounding box center [985, 614] width 134 height 38
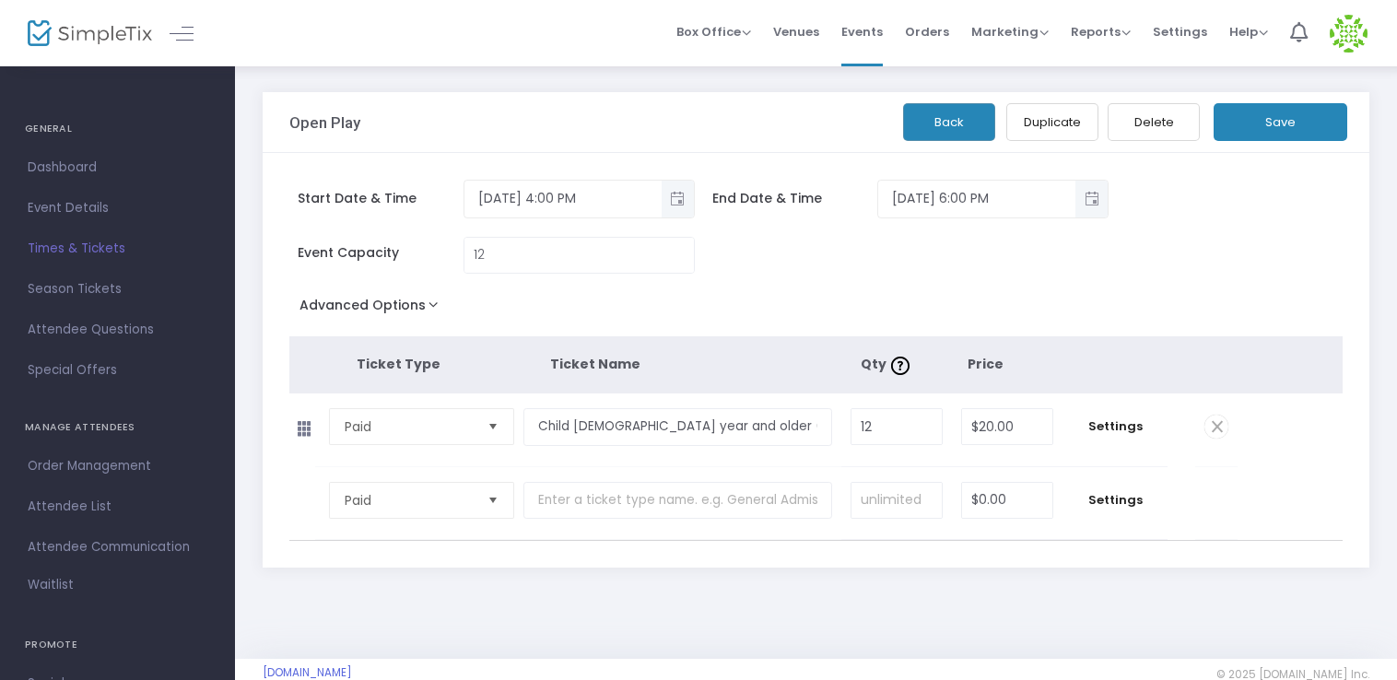
click at [65, 248] on span "Times & Tickets" at bounding box center [118, 249] width 180 height 24
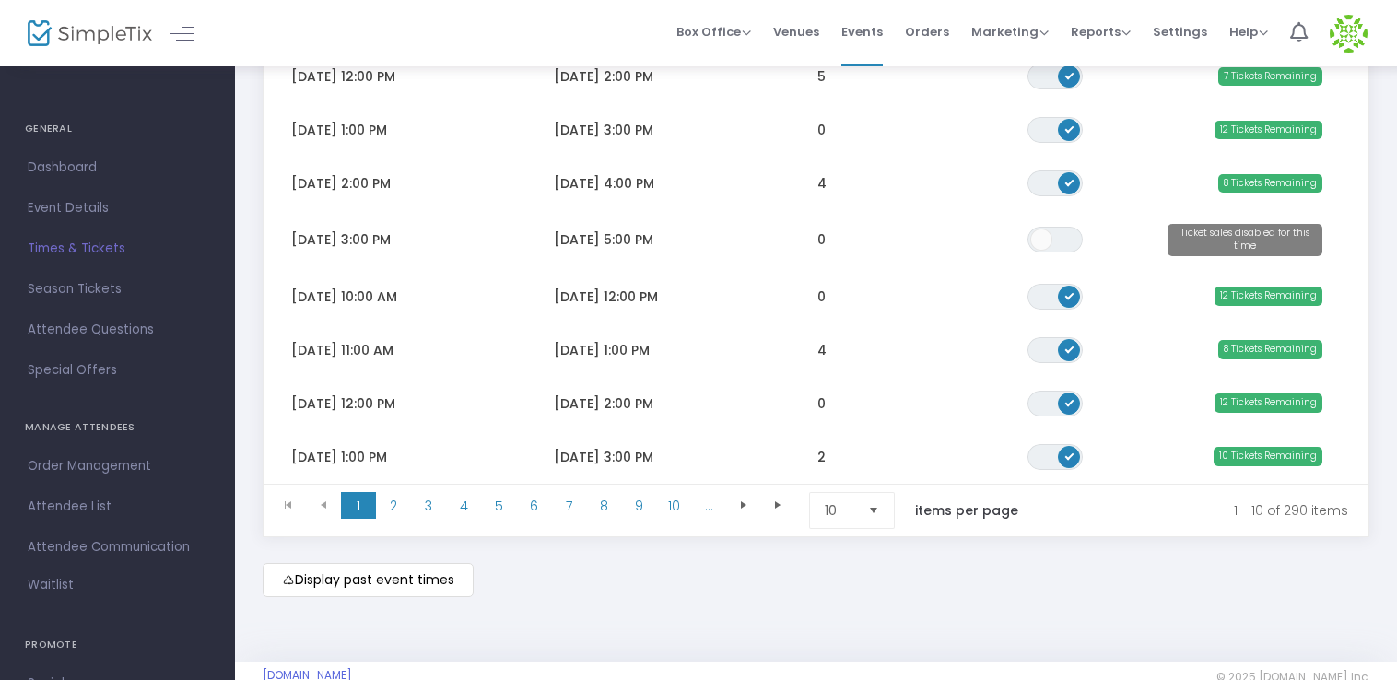
scroll to position [435, 0]
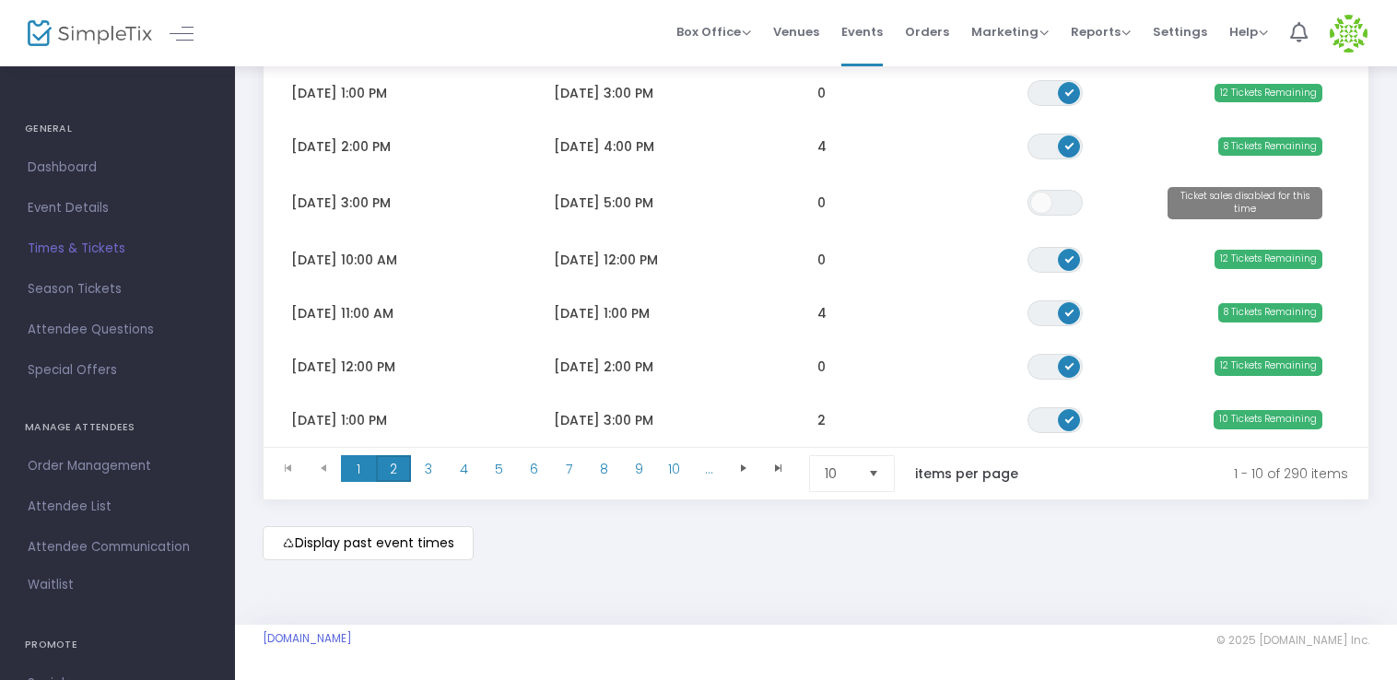
click at [391, 464] on span "2" at bounding box center [393, 469] width 35 height 28
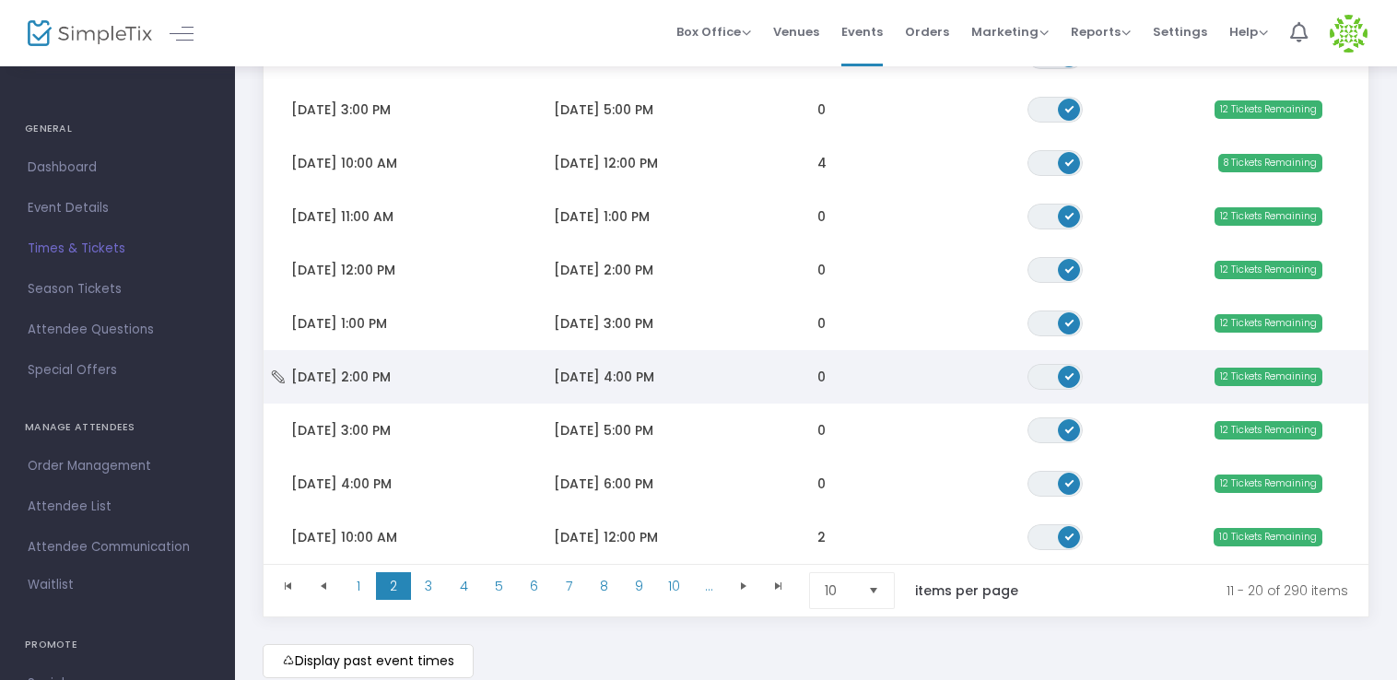
scroll to position [309, 0]
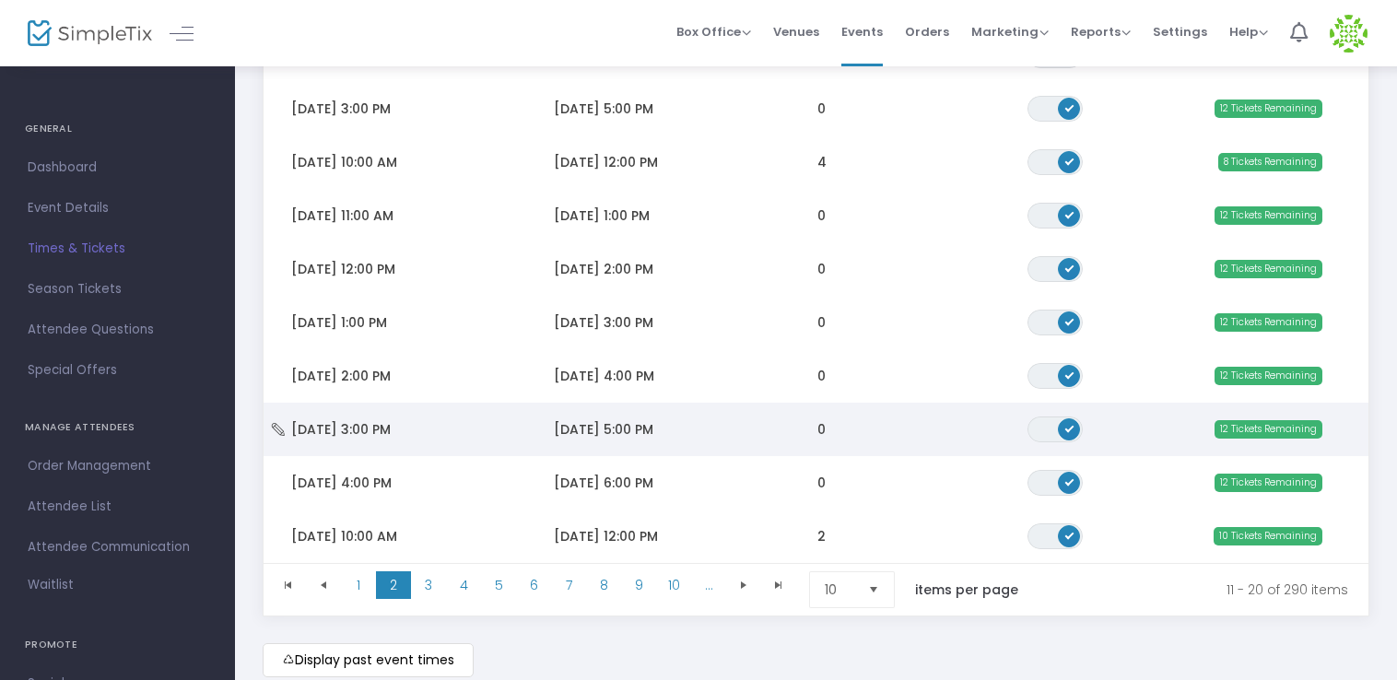
click at [578, 430] on span "[DATE] 5:00 PM" at bounding box center [604, 429] width 100 height 18
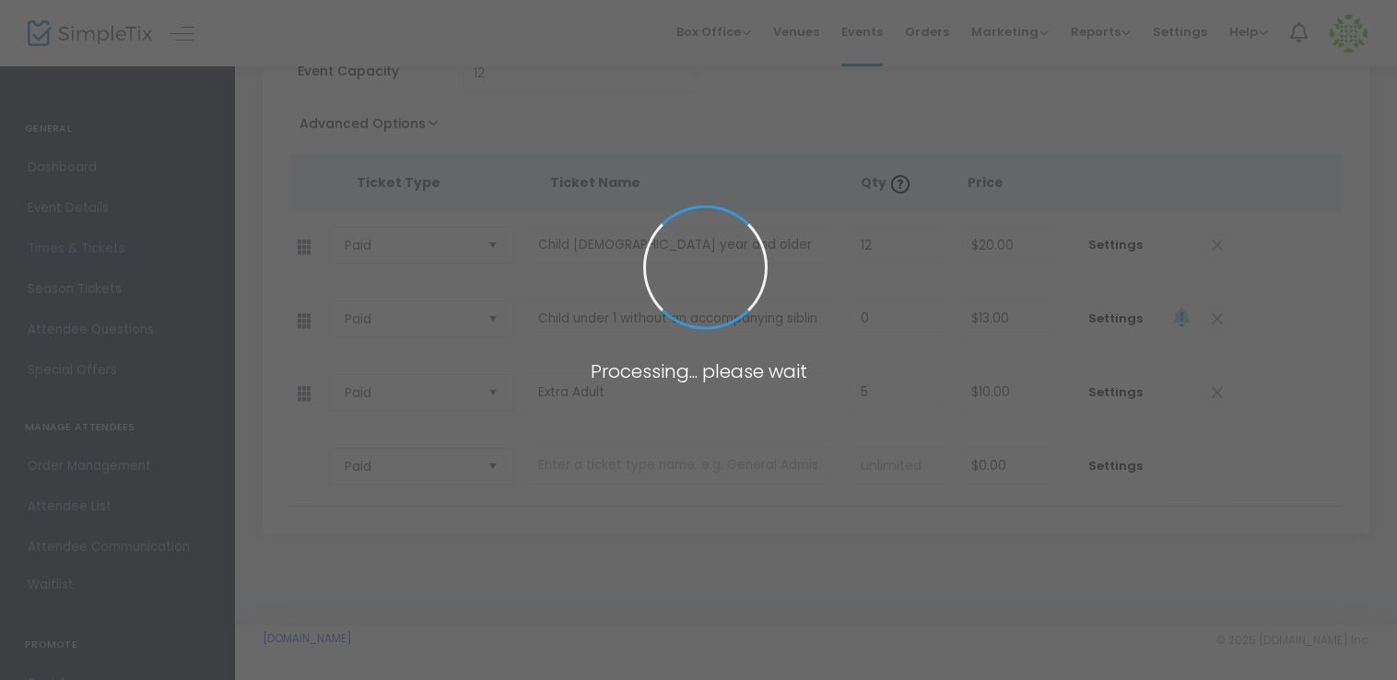
scroll to position [177, 0]
